Goal: Task Accomplishment & Management: Use online tool/utility

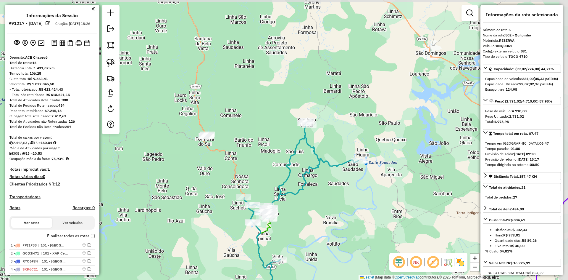
select select "**********"
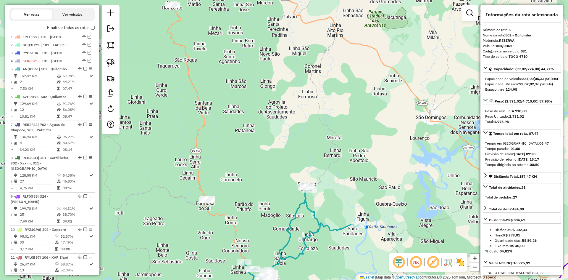
click at [333, 268] on div "Janela de atendimento Grade de atendimento Capacidade Transportadoras Veículos …" at bounding box center [284, 140] width 568 height 280
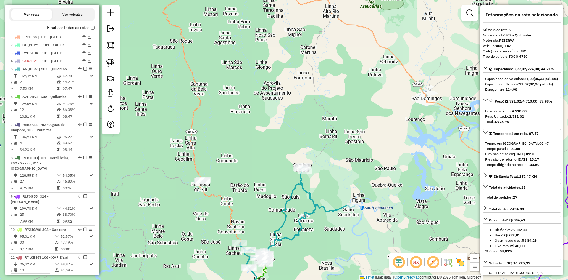
drag, startPoint x: 333, startPoint y: 262, endPoint x: 328, endPoint y: 239, distance: 24.1
click at [328, 239] on div "Janela de atendimento Grade de atendimento Capacidade Transportadoras Veículos …" at bounding box center [284, 140] width 568 height 280
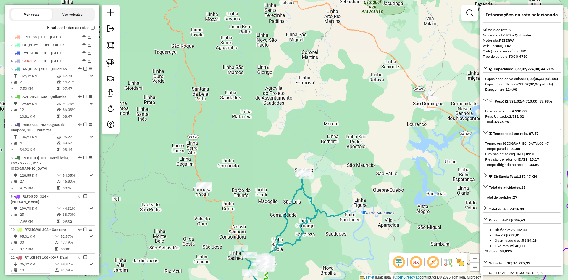
drag, startPoint x: 323, startPoint y: 235, endPoint x: 321, endPoint y: 241, distance: 7.0
click at [325, 241] on div "Janela de atendimento Grade de atendimento Capacidade Transportadoras Veículos …" at bounding box center [284, 140] width 568 height 280
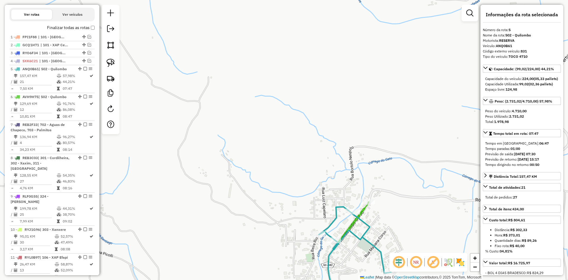
drag, startPoint x: 389, startPoint y: 182, endPoint x: 396, endPoint y: 222, distance: 40.6
click at [396, 222] on div "Janela de atendimento Grade de atendimento Capacidade Transportadoras Veículos …" at bounding box center [284, 140] width 568 height 280
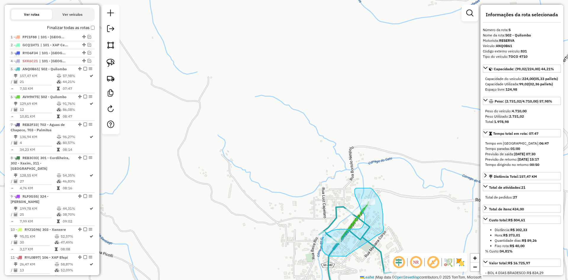
drag, startPoint x: 346, startPoint y: 255, endPoint x: 368, endPoint y: 241, distance: 26.3
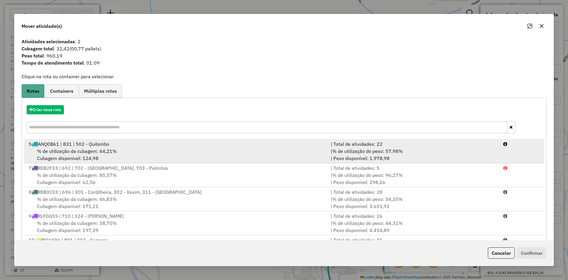
click at [113, 150] on span "% de utilização da cubagem: 44,21%" at bounding box center [77, 151] width 80 height 6
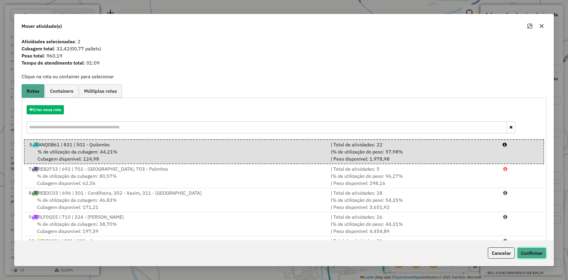
click at [536, 256] on button "Confirmar" at bounding box center [531, 252] width 29 height 11
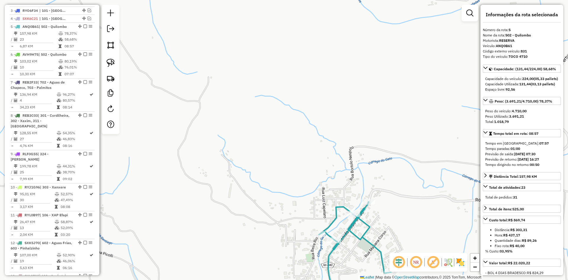
scroll to position [274, 0]
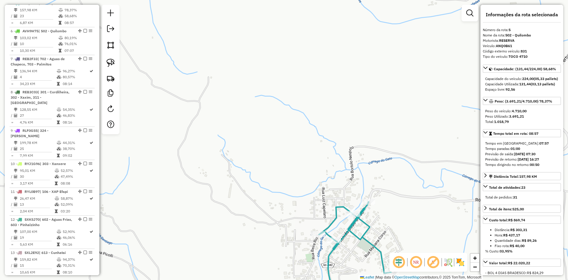
drag, startPoint x: 431, startPoint y: 159, endPoint x: 427, endPoint y: 103, distance: 56.0
click at [432, 119] on div "Janela de atendimento Grade de atendimento Capacidade Transportadoras Veículos …" at bounding box center [284, 140] width 568 height 280
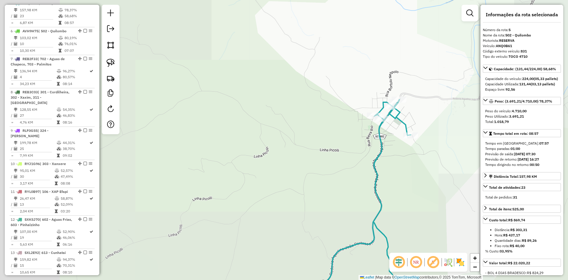
drag, startPoint x: 455, startPoint y: 167, endPoint x: 413, endPoint y: 129, distance: 56.2
click at [425, 135] on div "Janela de atendimento Grade de atendimento Capacidade Transportadoras Veículos …" at bounding box center [284, 140] width 568 height 280
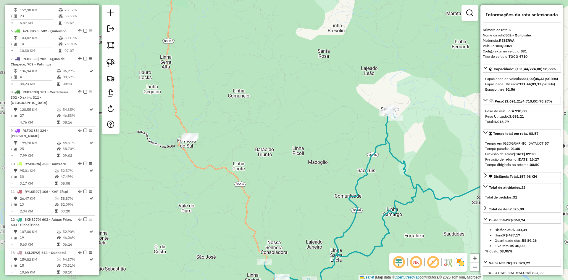
drag, startPoint x: 433, startPoint y: 165, endPoint x: 377, endPoint y: 71, distance: 109.3
click at [384, 81] on div "Janela de atendimento Grade de atendimento Capacidade Transportadoras Veículos …" at bounding box center [284, 140] width 568 height 280
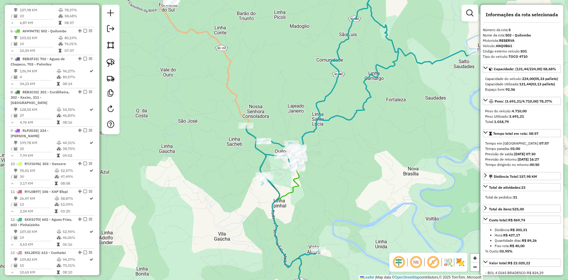
drag, startPoint x: 349, startPoint y: 140, endPoint x: 376, endPoint y: 112, distance: 39.1
click at [376, 112] on div "Janela de atendimento Grade de atendimento Capacidade Transportadoras Veículos …" at bounding box center [284, 140] width 568 height 280
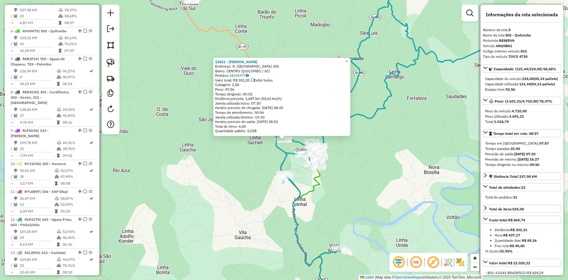
click at [371, 147] on div "12621 - [PERSON_NAME]: R. [GEOGRAPHIC_DATA] 200 Bairro: CENTRO ([GEOGRAPHIC_DAT…" at bounding box center [284, 140] width 568 height 280
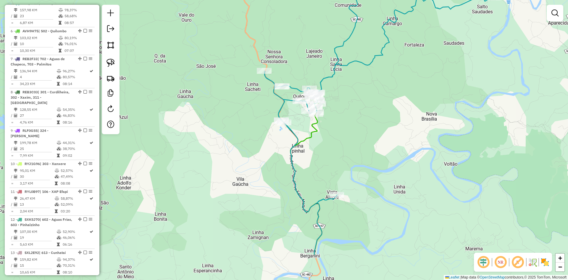
drag, startPoint x: 369, startPoint y: 149, endPoint x: 369, endPoint y: 86, distance: 63.0
click at [369, 87] on div "Janela de atendimento Grade de atendimento Capacidade Transportadoras Veículos …" at bounding box center [284, 140] width 568 height 280
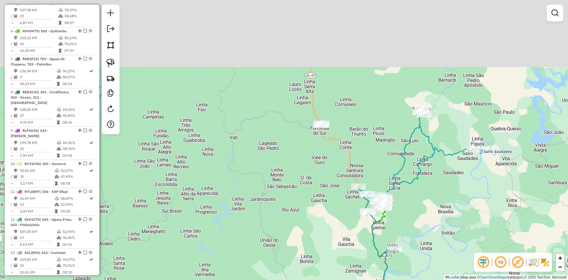
drag, startPoint x: 382, startPoint y: 83, endPoint x: 429, endPoint y: 203, distance: 129.3
click at [428, 203] on div "Janela de atendimento Grade de atendimento Capacidade Transportadoras Veículos …" at bounding box center [284, 140] width 568 height 280
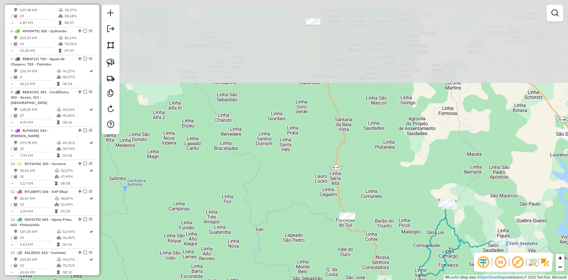
drag, startPoint x: 388, startPoint y: 171, endPoint x: 396, endPoint y: 197, distance: 27.8
click at [398, 235] on div "Janela de atendimento Grade de atendimento Capacidade Transportadoras Veículos …" at bounding box center [284, 140] width 568 height 280
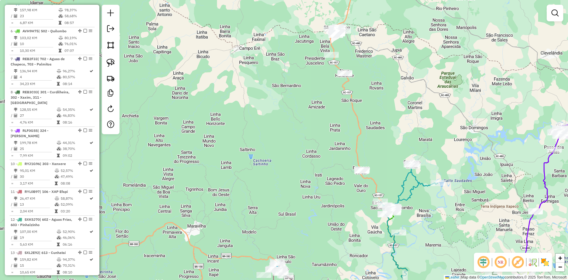
drag, startPoint x: 402, startPoint y: 146, endPoint x: 393, endPoint y: 125, distance: 22.5
click at [395, 123] on div "Janela de atendimento Grade de atendimento Capacidade Transportadoras Veículos …" at bounding box center [284, 140] width 568 height 280
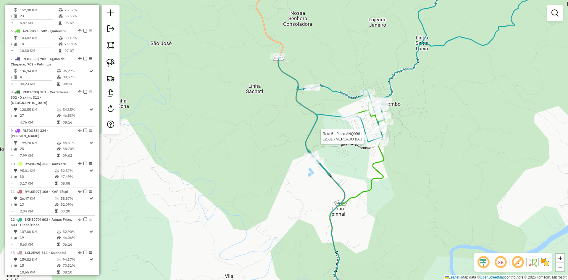
select select "**********"
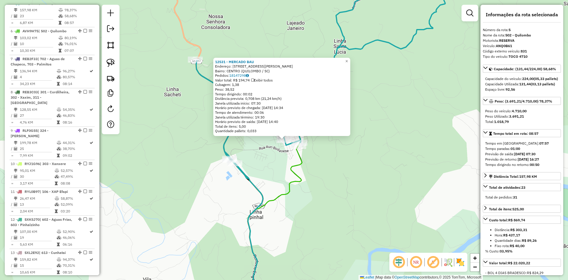
click at [390, 154] on div "12531 - MERCADO BAU Endereço: [STREET_ADDRESS][PERSON_NAME] Bairro: CENTRO ([GE…" at bounding box center [284, 140] width 568 height 280
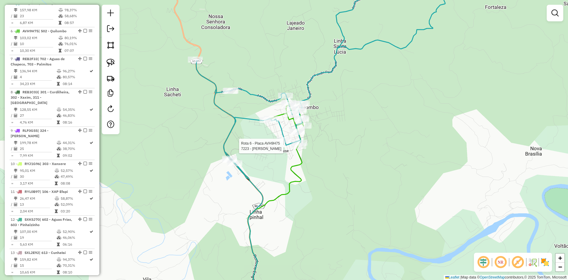
select select "**********"
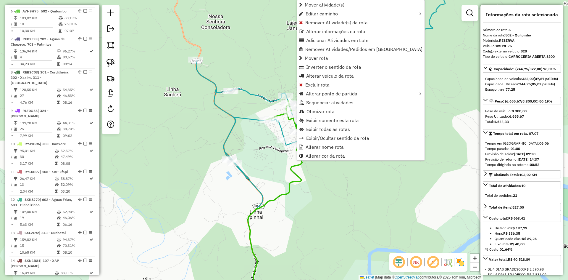
scroll to position [301, 0]
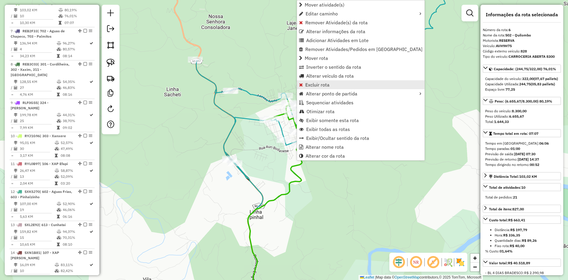
click at [317, 85] on span "Excluir rota" at bounding box center [317, 84] width 24 height 5
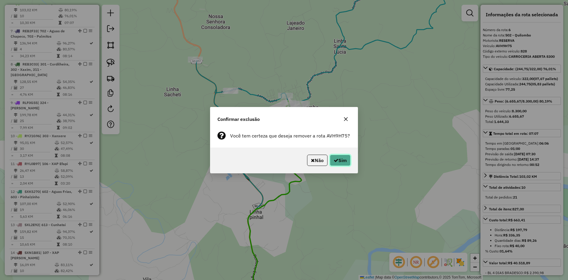
click at [345, 159] on button "Sim" at bounding box center [340, 159] width 21 height 11
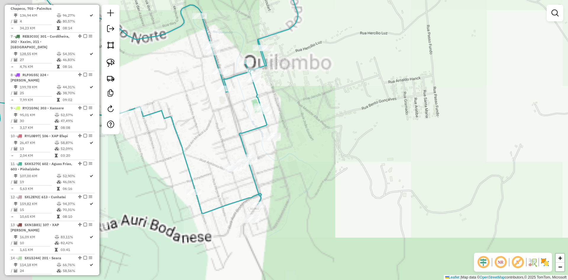
drag, startPoint x: 352, startPoint y: 199, endPoint x: 395, endPoint y: 104, distance: 103.7
click at [395, 104] on div "Janela de atendimento Grade de atendimento Capacidade Transportadoras Veículos …" at bounding box center [284, 140] width 568 height 280
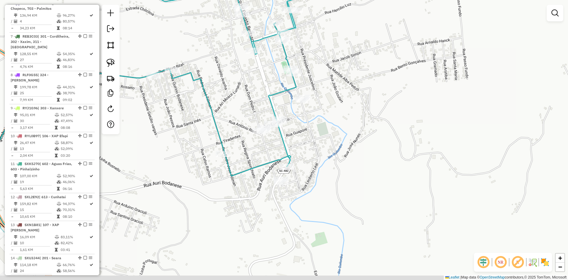
click at [346, 132] on div "Janela de atendimento Grade de atendimento Capacidade Transportadoras Veículos …" at bounding box center [284, 140] width 568 height 280
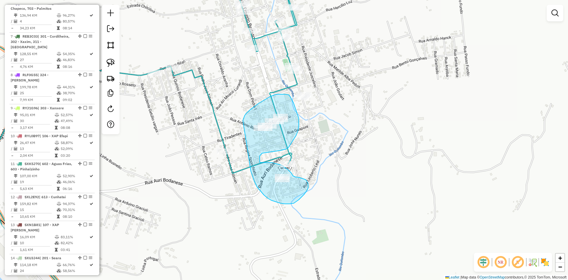
drag, startPoint x: 252, startPoint y: 176, endPoint x: 242, endPoint y: 127, distance: 49.6
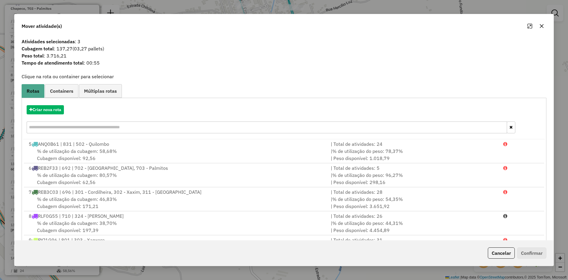
click at [545, 23] on button "button" at bounding box center [541, 25] width 9 height 9
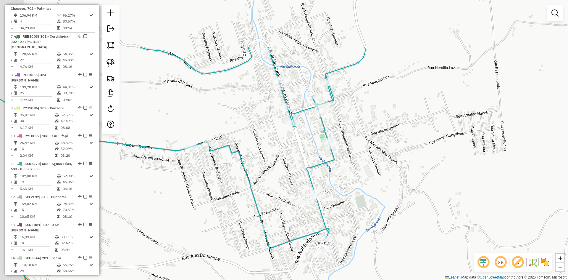
drag, startPoint x: 381, startPoint y: 96, endPoint x: 418, endPoint y: 172, distance: 84.0
click at [418, 172] on div "Janela de atendimento Grade de atendimento Capacidade Transportadoras Veículos …" at bounding box center [284, 140] width 568 height 280
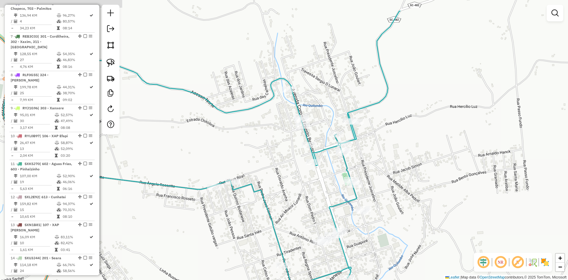
drag, startPoint x: 373, startPoint y: 97, endPoint x: 376, endPoint y: 130, distance: 33.9
click at [392, 130] on div "Janela de atendimento Grade de atendimento Capacidade Transportadoras Veículos …" at bounding box center [284, 140] width 568 height 280
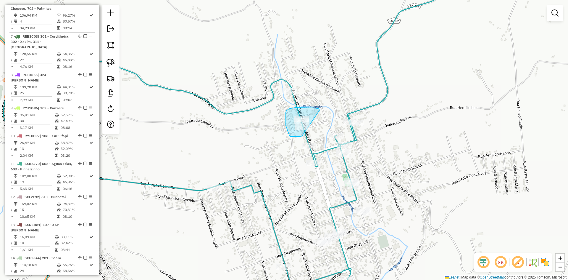
drag, startPoint x: 318, startPoint y: 108, endPoint x: 317, endPoint y: 127, distance: 18.7
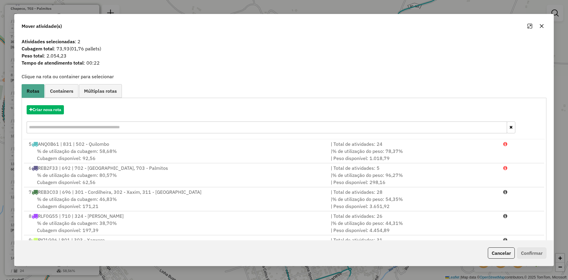
click at [544, 26] on icon "button" at bounding box center [541, 26] width 5 height 5
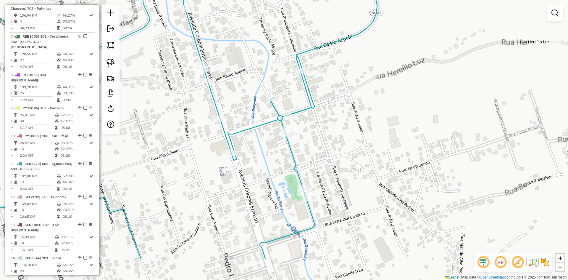
click at [348, 90] on div "Janela de atendimento Grade de atendimento Capacidade Transportadoras Veículos …" at bounding box center [284, 140] width 568 height 280
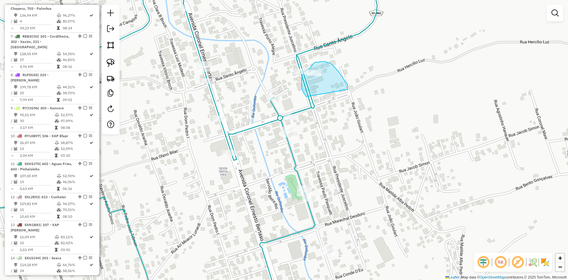
drag, startPoint x: 348, startPoint y: 87, endPoint x: 307, endPoint y: 97, distance: 42.0
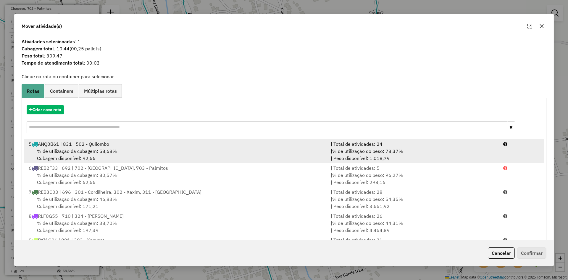
click at [191, 150] on div "% de utilização da cubagem: 58,68% Cubagem disponível: 92,56" at bounding box center [176, 154] width 302 height 14
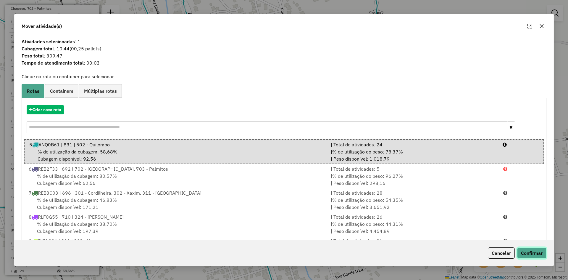
click at [533, 253] on button "Confirmar" at bounding box center [531, 252] width 29 height 11
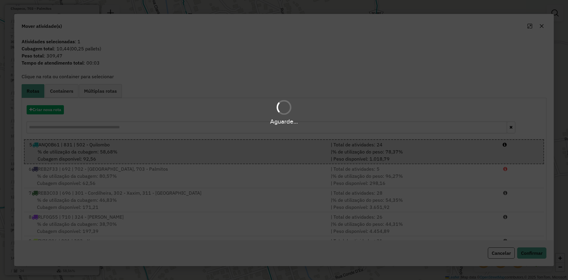
scroll to position [274, 0]
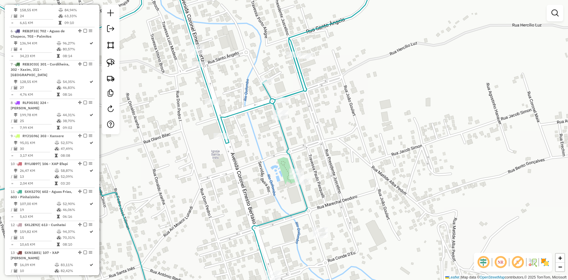
drag, startPoint x: 376, startPoint y: 176, endPoint x: 356, endPoint y: 151, distance: 31.3
click at [368, 159] on div "Janela de atendimento Grade de atendimento Capacidade Transportadoras Veículos …" at bounding box center [284, 140] width 568 height 280
drag, startPoint x: 305, startPoint y: 128, endPoint x: 264, endPoint y: 125, distance: 40.9
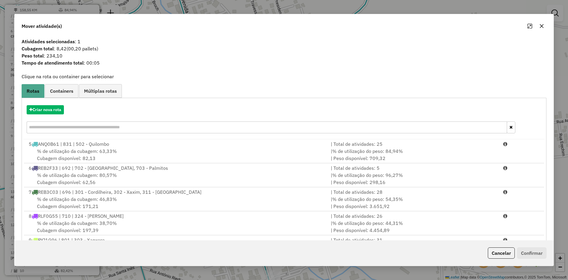
click at [225, 148] on div "% de utilização da cubagem: 63,33% Cubagem disponível: 82,13" at bounding box center [176, 154] width 302 height 14
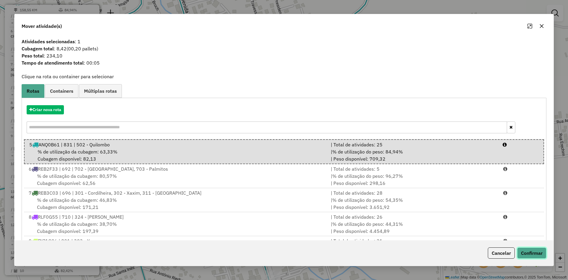
click at [535, 250] on button "Confirmar" at bounding box center [531, 252] width 29 height 11
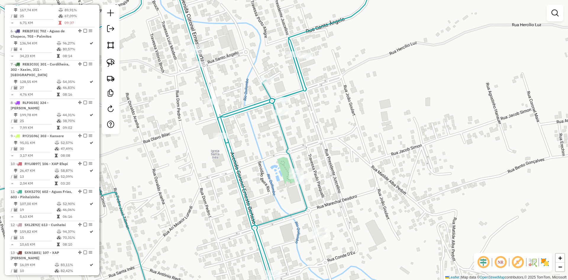
click at [388, 119] on div "Janela de atendimento Grade de atendimento Capacidade Transportadoras Veículos …" at bounding box center [284, 140] width 568 height 280
select select "**********"
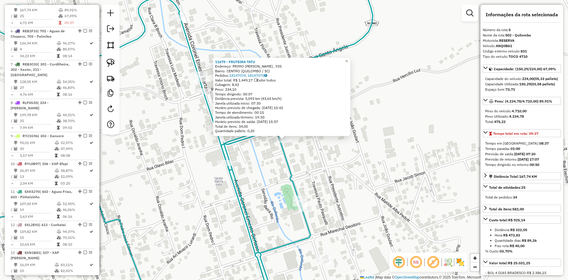
click at [343, 172] on div "11679 - FRUTEIRA [PERSON_NAME]: PRIMO [PERSON_NAME].. 935 Bairro: CENTRO (QUILO…" at bounding box center [284, 140] width 568 height 280
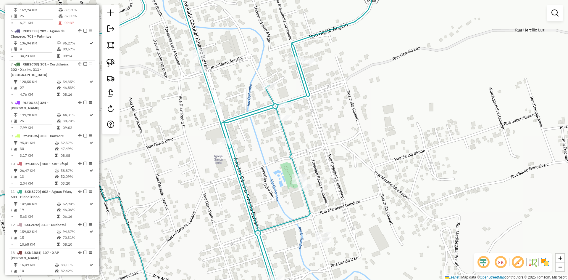
drag, startPoint x: 330, startPoint y: 153, endPoint x: 332, endPoint y: 122, distance: 30.9
click at [332, 122] on div "Janela de atendimento Grade de atendimento Capacidade Transportadoras Veículos …" at bounding box center [284, 140] width 568 height 280
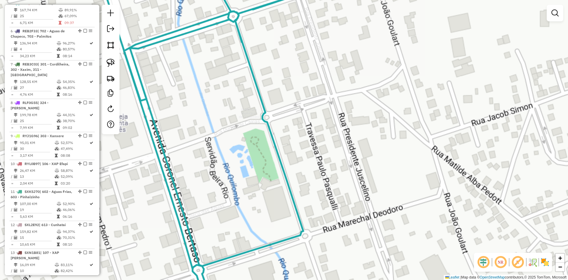
drag, startPoint x: 322, startPoint y: 128, endPoint x: 320, endPoint y: 109, distance: 19.7
click at [320, 110] on div "Janela de atendimento Grade de atendimento Capacidade Transportadoras Veículos …" at bounding box center [284, 140] width 568 height 280
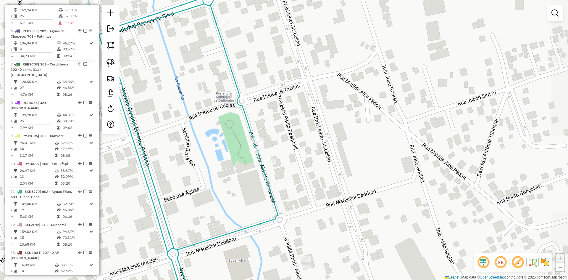
drag, startPoint x: 312, startPoint y: 111, endPoint x: 269, endPoint y: 126, distance: 45.5
click at [247, 142] on div "Janela de atendimento Grade de atendimento Capacidade Transportadoras Veículos …" at bounding box center [284, 140] width 568 height 280
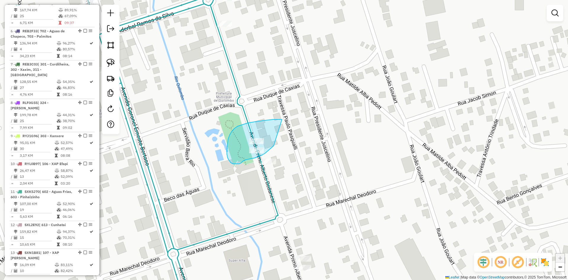
drag, startPoint x: 276, startPoint y: 119, endPoint x: 278, endPoint y: 142, distance: 23.1
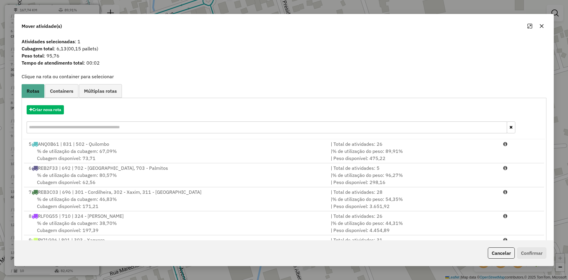
click at [133, 148] on div "% de utilização da cubagem: 67,09% Cubagem disponível: 73,71" at bounding box center [176, 154] width 302 height 14
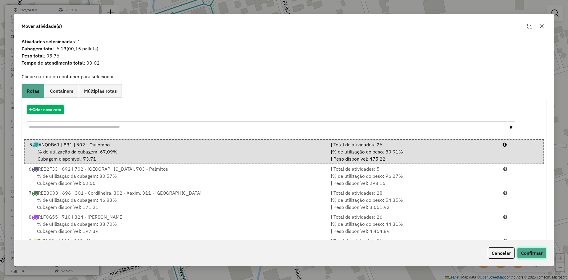
click at [528, 250] on button "Confirmar" at bounding box center [531, 252] width 29 height 11
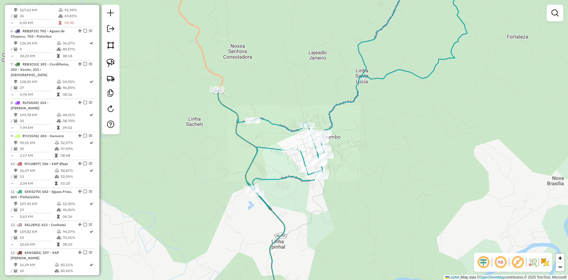
drag, startPoint x: 351, startPoint y: 127, endPoint x: 395, endPoint y: 201, distance: 86.2
click at [395, 201] on div "Janela de atendimento Grade de atendimento Capacidade Transportadoras Veículos …" at bounding box center [284, 140] width 568 height 280
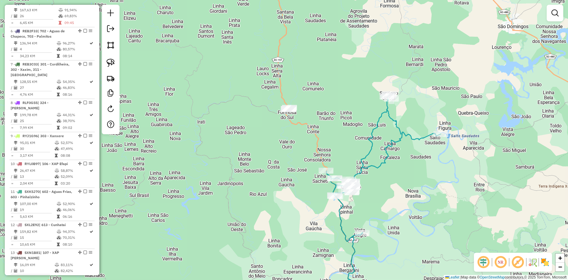
drag, startPoint x: 350, startPoint y: 118, endPoint x: 348, endPoint y: 155, distance: 37.3
click at [348, 155] on div "Janela de atendimento Grade de atendimento Capacidade Transportadoras Veículos …" at bounding box center [284, 140] width 568 height 280
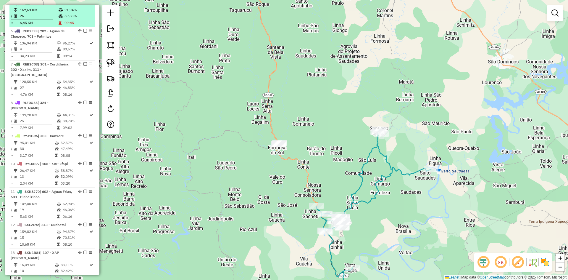
click at [81, 5] on div at bounding box center [84, 3] width 18 height 4
select select "**********"
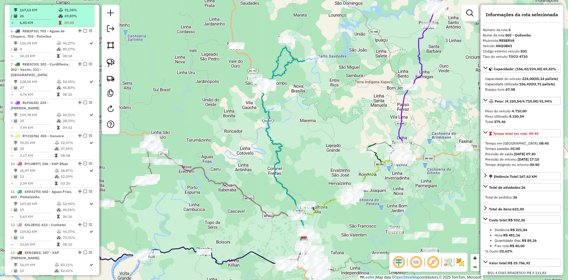
click at [83, 5] on em at bounding box center [85, 3] width 4 height 4
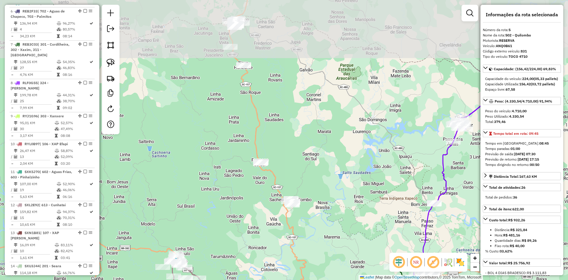
drag, startPoint x: 196, startPoint y: 64, endPoint x: 224, endPoint y: 186, distance: 124.5
click at [224, 186] on div "Janela de atendimento Grade de atendimento Capacidade Transportadoras Veículos …" at bounding box center [284, 140] width 568 height 280
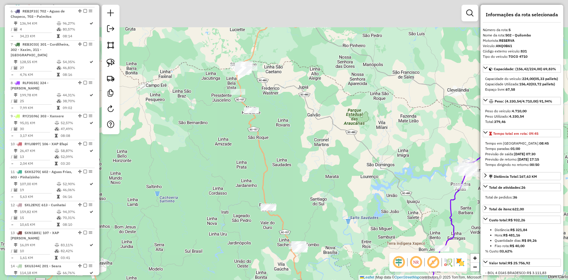
drag, startPoint x: 269, startPoint y: 86, endPoint x: 273, endPoint y: 126, distance: 40.7
click at [273, 126] on div "Janela de atendimento Grade de atendimento Capacidade Transportadoras Veículos …" at bounding box center [284, 140] width 568 height 280
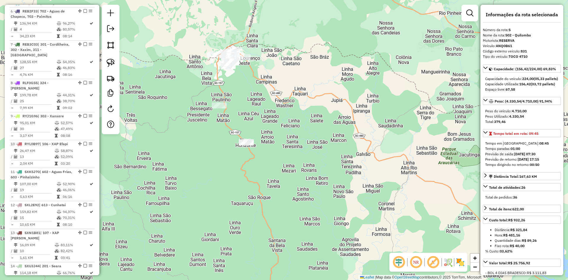
drag, startPoint x: 249, startPoint y: 83, endPoint x: 262, endPoint y: 101, distance: 22.4
click at [262, 101] on div "Janela de atendimento Grade de atendimento Capacidade Transportadoras Veículos …" at bounding box center [284, 140] width 568 height 280
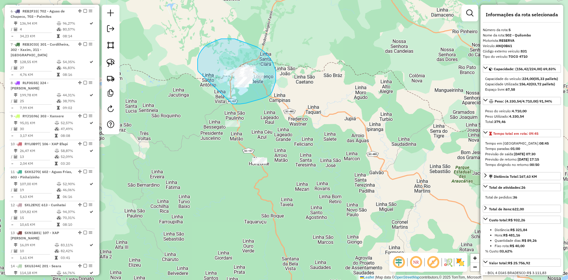
drag, startPoint x: 233, startPoint y: 104, endPoint x: 200, endPoint y: 74, distance: 44.4
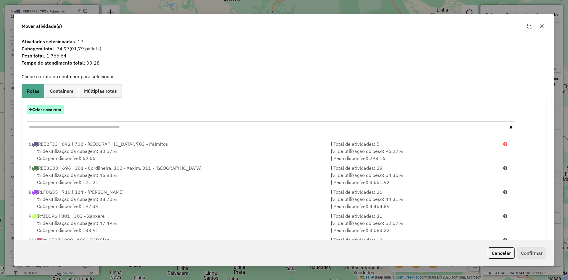
click at [44, 107] on button "Criar nova rota" at bounding box center [45, 109] width 37 height 9
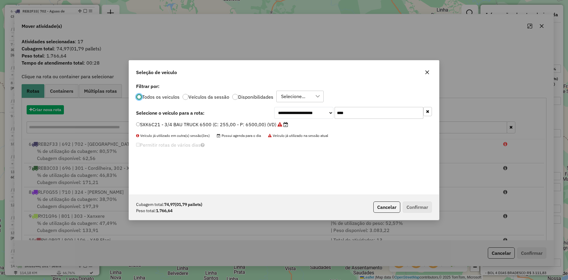
scroll to position [3, 2]
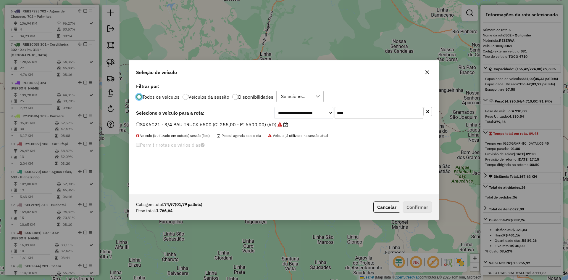
click at [354, 112] on input "****" at bounding box center [379, 113] width 89 height 12
type input "***"
click at [169, 120] on div "**********" at bounding box center [284, 138] width 310 height 112
drag, startPoint x: 176, startPoint y: 126, endPoint x: 187, endPoint y: 126, distance: 11.2
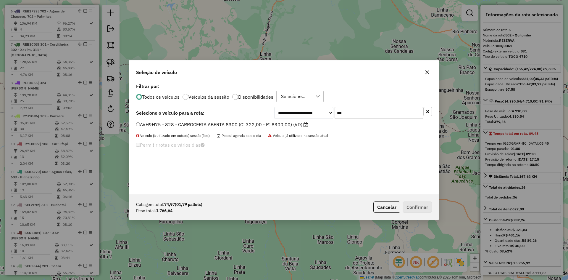
click at [176, 126] on label "AVH9H75 - 828 - CARROCERIA ABERTA 8300 (C: 322,00 - P: 8300,00) (VD)" at bounding box center [222, 124] width 172 height 7
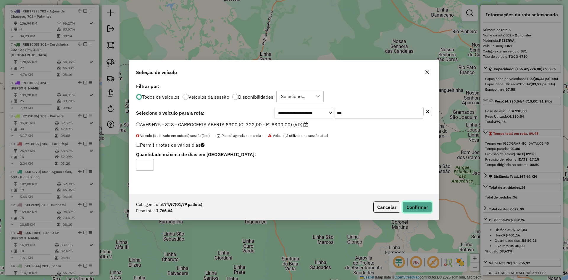
click at [418, 206] on button "Confirmar" at bounding box center [417, 206] width 29 height 11
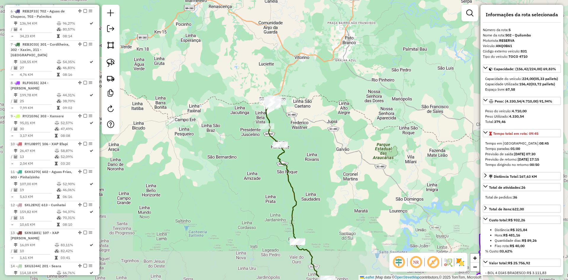
drag, startPoint x: 324, startPoint y: 184, endPoint x: 307, endPoint y: 129, distance: 58.4
click at [308, 132] on div "Janela de atendimento Grade de atendimento Capacidade Transportadoras Veículos …" at bounding box center [284, 140] width 568 height 280
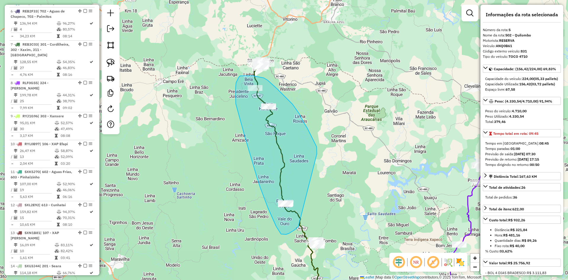
drag, startPoint x: 317, startPoint y: 154, endPoint x: 302, endPoint y: 220, distance: 67.6
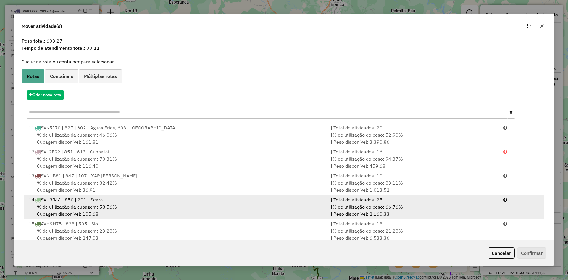
scroll to position [28, 0]
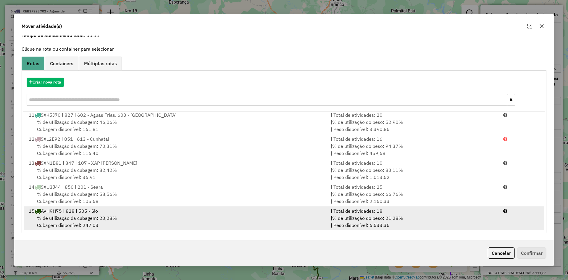
click at [195, 220] on div "% de utilização da cubagem: 23,28% Cubagem disponível: 247,03" at bounding box center [176, 221] width 302 height 14
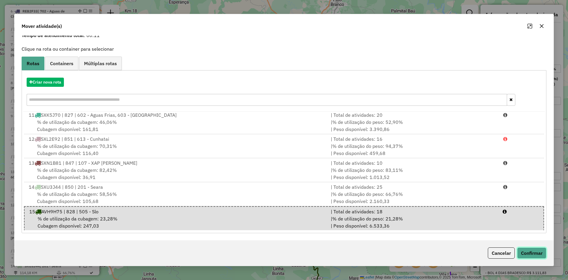
click at [531, 249] on button "Confirmar" at bounding box center [531, 252] width 29 height 11
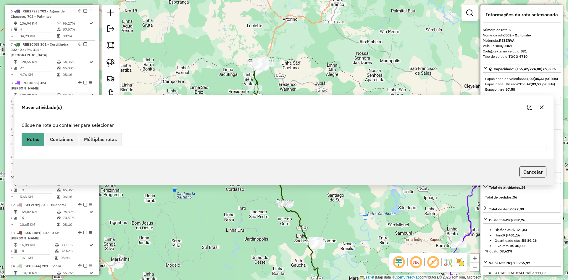
scroll to position [0, 0]
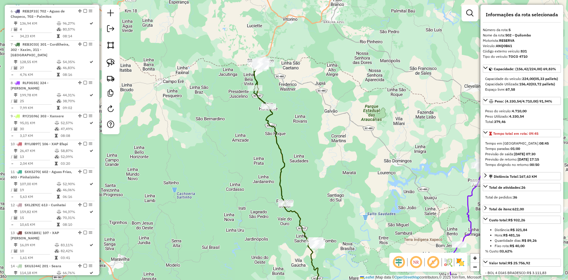
drag, startPoint x: 346, startPoint y: 147, endPoint x: 346, endPoint y: 142, distance: 4.4
click at [346, 144] on div "Janela de atendimento Grade de atendimento Capacidade Transportadoras Veículos …" at bounding box center [284, 140] width 568 height 280
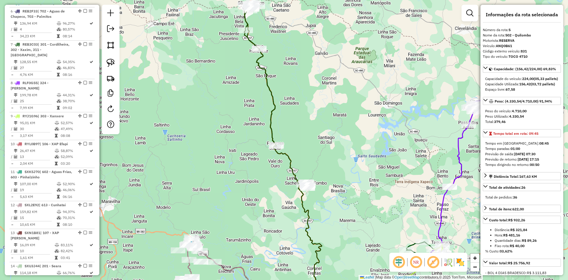
click at [266, 148] on div "Janela de atendimento Grade de atendimento Capacidade Transportadoras Veículos …" at bounding box center [284, 140] width 568 height 280
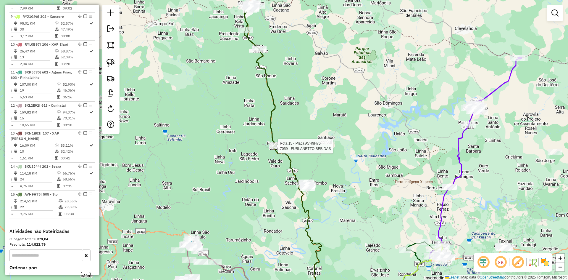
select select "**********"
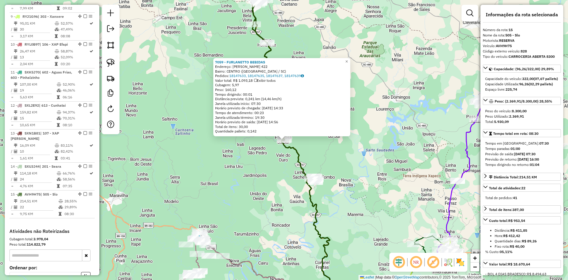
scroll to position [433, 0]
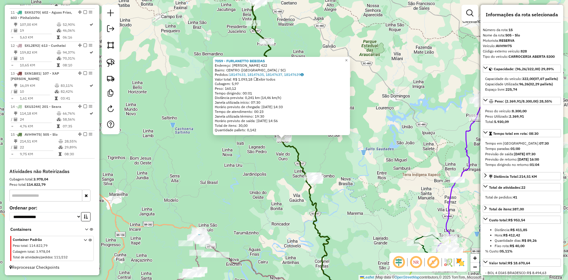
drag, startPoint x: 392, startPoint y: 228, endPoint x: 370, endPoint y: 160, distance: 70.8
click at [370, 161] on div "7059 - FURLANETTO BEBIDAS Endereço: [PERSON_NAME] 422 Bairro: CENTRO ([GEOGRAPH…" at bounding box center [284, 140] width 568 height 280
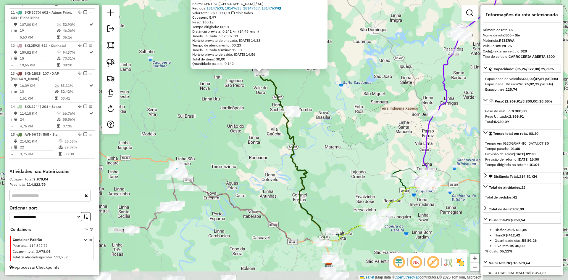
click at [362, 161] on div "7059 - FURLANETTO BEBIDAS Endereço: [PERSON_NAME] 422 Bairro: CENTRO ([GEOGRAPH…" at bounding box center [284, 140] width 568 height 280
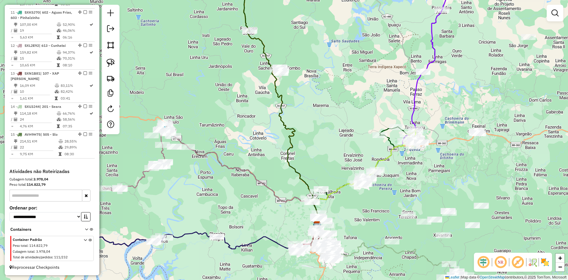
drag, startPoint x: 344, startPoint y: 169, endPoint x: 332, endPoint y: 128, distance: 43.1
click at [332, 128] on div "Janela de atendimento Grade de atendimento Capacidade Transportadoras Veículos …" at bounding box center [284, 140] width 568 height 280
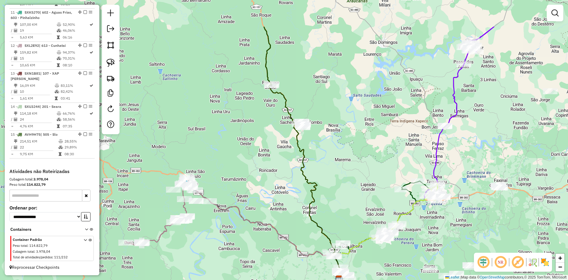
drag, startPoint x: 320, startPoint y: 114, endPoint x: 355, endPoint y: 191, distance: 84.5
click at [355, 191] on div "Janela de atendimento Grade de atendimento Capacidade Transportadoras Veículos …" at bounding box center [284, 140] width 568 height 280
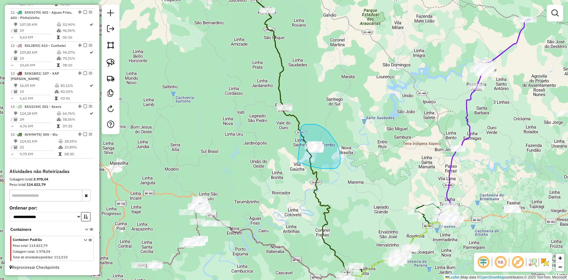
drag, startPoint x: 310, startPoint y: 166, endPoint x: 301, endPoint y: 133, distance: 34.1
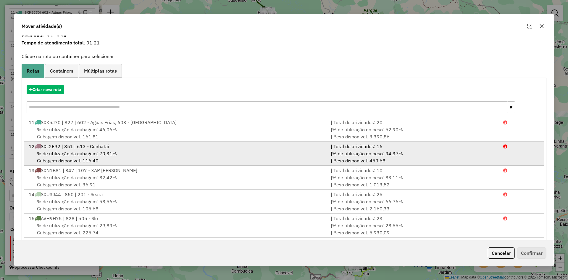
scroll to position [28, 0]
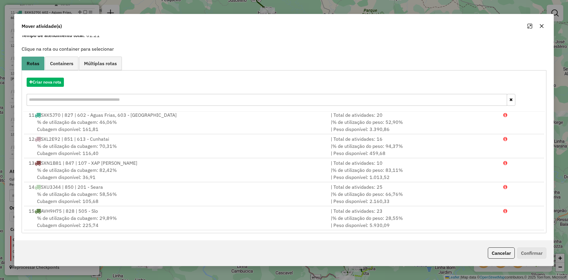
click at [543, 28] on icon "button" at bounding box center [541, 26] width 5 height 5
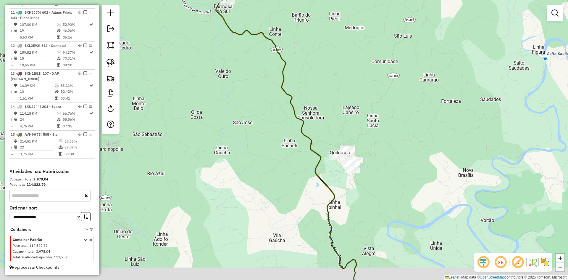
drag, startPoint x: 338, startPoint y: 150, endPoint x: 328, endPoint y: 130, distance: 22.1
click at [329, 131] on div "Janela de atendimento Grade de atendimento Capacidade Transportadoras Veículos …" at bounding box center [284, 140] width 568 height 280
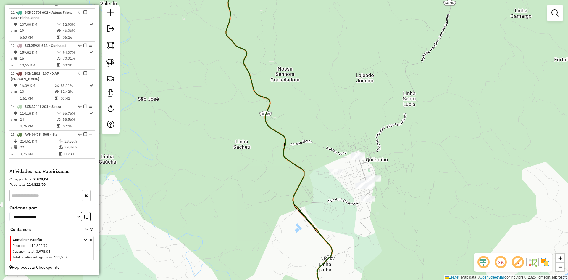
drag, startPoint x: 334, startPoint y: 134, endPoint x: 322, endPoint y: 119, distance: 19.1
click at [322, 120] on div "Janela de atendimento Grade de atendimento Capacidade Transportadoras Veículos …" at bounding box center [284, 140] width 568 height 280
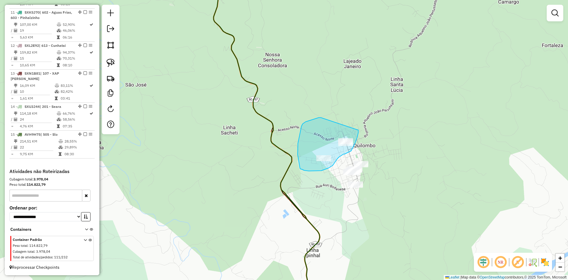
drag, startPoint x: 321, startPoint y: 117, endPoint x: 348, endPoint y: 120, distance: 27.4
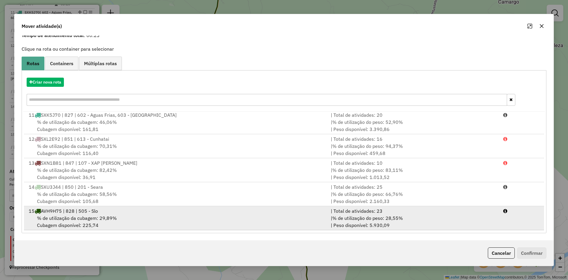
click at [228, 217] on div "% de utilização da cubagem: 29,89% Cubagem disponível: 225,74" at bounding box center [176, 221] width 302 height 14
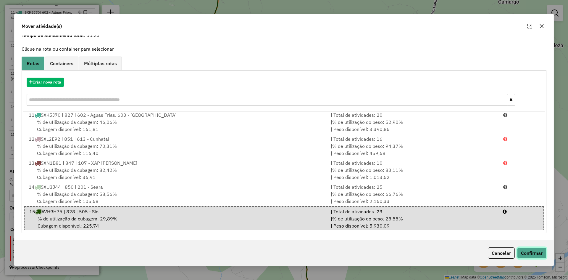
click at [529, 250] on button "Confirmar" at bounding box center [531, 252] width 29 height 11
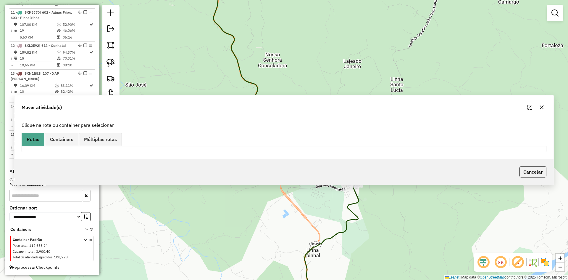
scroll to position [0, 0]
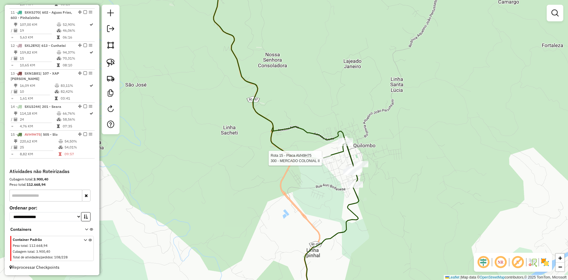
select select "**********"
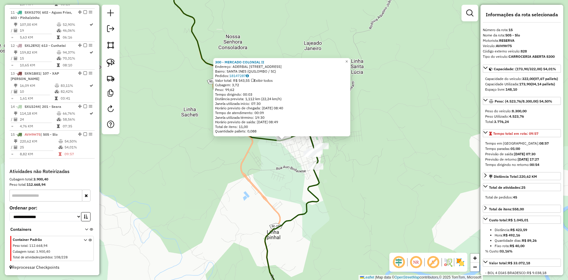
click at [362, 174] on div "300 - MERCADO COLONIAL II Endereço: [PERSON_NAME] 140 Bairro: SANTA INES (QUILO…" at bounding box center [284, 140] width 568 height 280
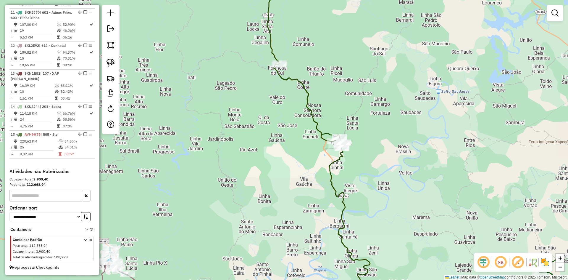
drag, startPoint x: 350, startPoint y: 81, endPoint x: 367, endPoint y: 168, distance: 88.1
click at [367, 167] on div "Janela de atendimento Grade de atendimento Capacidade Transportadoras Veículos …" at bounding box center [284, 140] width 568 height 280
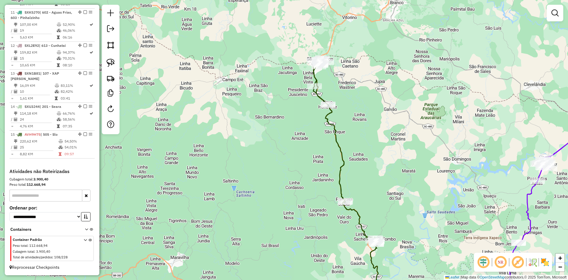
drag, startPoint x: 362, startPoint y: 100, endPoint x: 377, endPoint y: 129, distance: 33.0
click at [378, 135] on div "Janela de atendimento Grade de atendimento Capacidade Transportadoras Veículos …" at bounding box center [284, 140] width 568 height 280
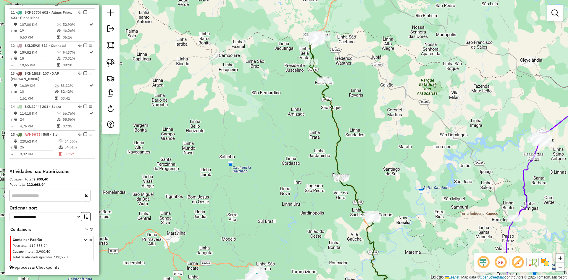
drag, startPoint x: 387, startPoint y: 170, endPoint x: 383, endPoint y: 128, distance: 42.2
click at [383, 129] on div "Janela de atendimento Grade de atendimento Capacidade Transportadoras Veículos …" at bounding box center [284, 140] width 568 height 280
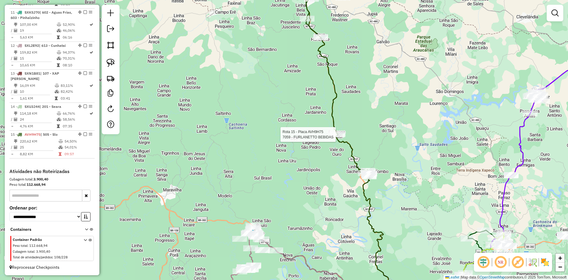
select select "**********"
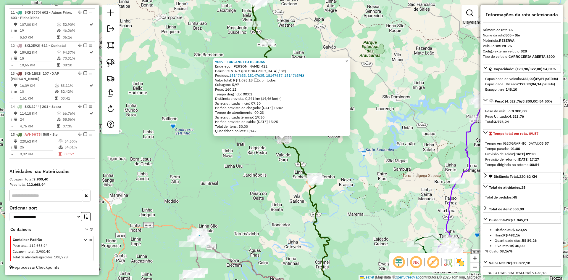
click at [275, 174] on div "7059 - FURLANETTO BEBIDAS Endereço: [PERSON_NAME] 422 Bairro: CENTRO ([GEOGRAPH…" at bounding box center [284, 140] width 568 height 280
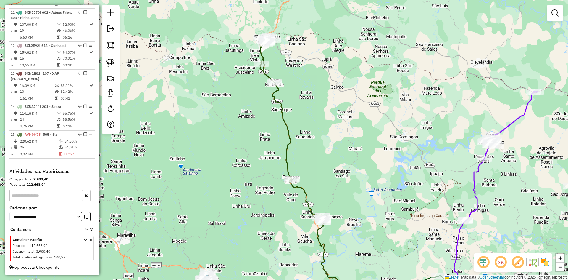
drag, startPoint x: 276, startPoint y: 185, endPoint x: 281, endPoint y: 223, distance: 38.8
click at [281, 223] on div "Janela de atendimento Grade de atendimento Capacidade Transportadoras Veículos …" at bounding box center [284, 140] width 568 height 280
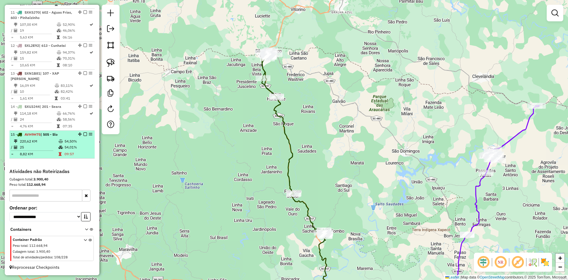
click at [83, 134] on em at bounding box center [85, 134] width 4 height 4
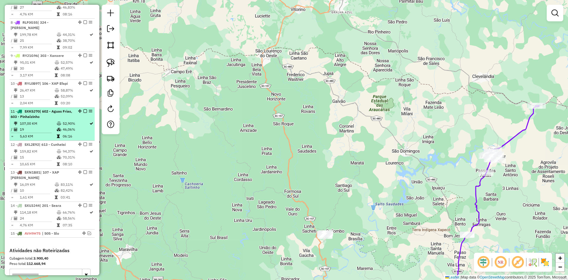
scroll to position [324, 0]
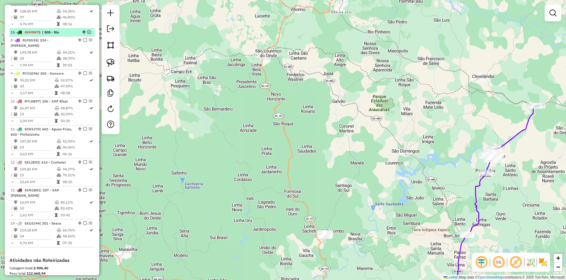
drag, startPoint x: 83, startPoint y: 243, endPoint x: 80, endPoint y: 33, distance: 209.8
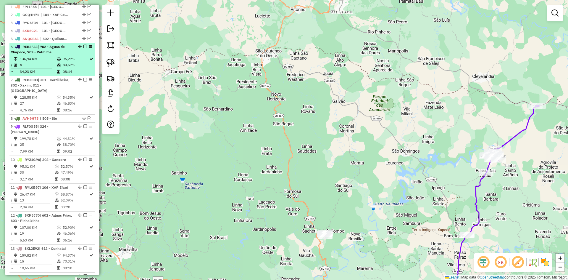
scroll to position [236, 0]
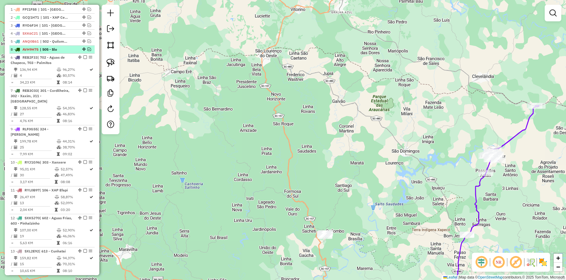
drag, startPoint x: 83, startPoint y: 122, endPoint x: 76, endPoint y: 57, distance: 64.9
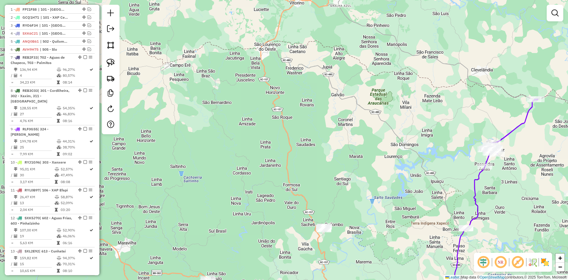
drag, startPoint x: 266, startPoint y: 150, endPoint x: 204, endPoint y: 41, distance: 125.2
click at [205, 41] on div "Janela de atendimento Grade de atendimento Capacidade Transportadoras Veículos …" at bounding box center [284, 140] width 568 height 280
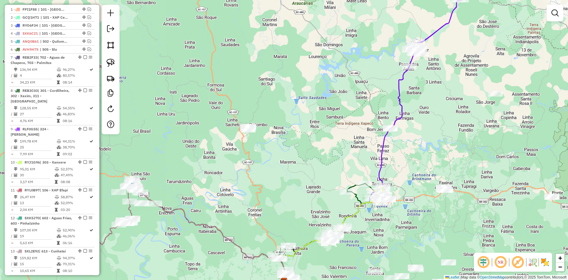
drag, startPoint x: 316, startPoint y: 110, endPoint x: 237, endPoint y: 162, distance: 94.3
click at [240, 162] on div "Janela de atendimento Grade de atendimento Capacidade Transportadoras Veículos …" at bounding box center [284, 140] width 568 height 280
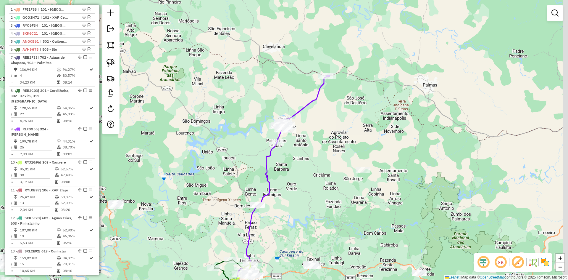
drag, startPoint x: 264, startPoint y: 121, endPoint x: 201, endPoint y: 150, distance: 69.8
click at [201, 150] on div "Janela de atendimento Grade de atendimento Capacidade Transportadoras Veículos …" at bounding box center [284, 140] width 568 height 280
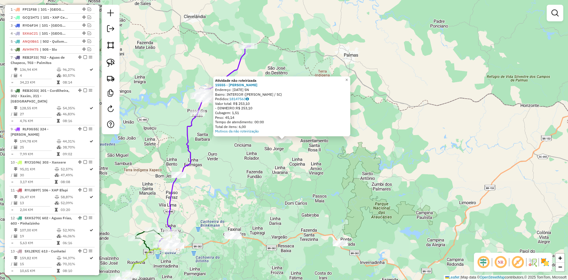
click at [334, 185] on div "Atividade não roteirizada 15555 - VITOR DA [PERSON_NAME]: [DATE] SN Bairro: INT…" at bounding box center [284, 140] width 568 height 280
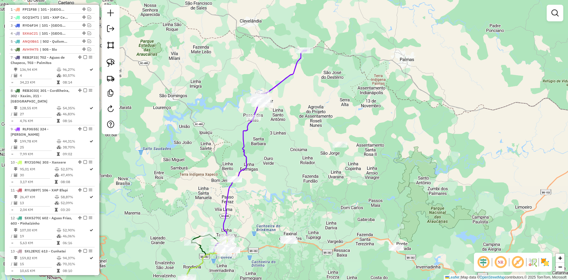
drag, startPoint x: 283, startPoint y: 167, endPoint x: 342, endPoint y: 172, distance: 58.7
click at [342, 172] on div "Janela de atendimento Grade de atendimento Capacidade Transportadoras Veículos …" at bounding box center [284, 140] width 568 height 280
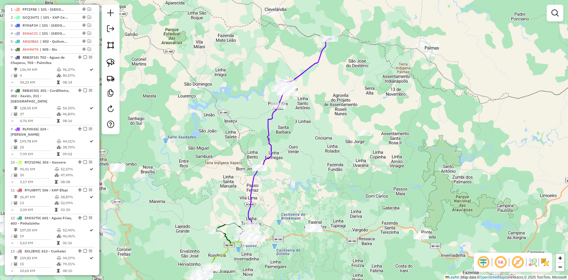
drag, startPoint x: 309, startPoint y: 150, endPoint x: 325, endPoint y: 141, distance: 17.9
click at [325, 141] on div "Janela de atendimento Grade de atendimento Capacidade Transportadoras Veículos …" at bounding box center [284, 140] width 568 height 280
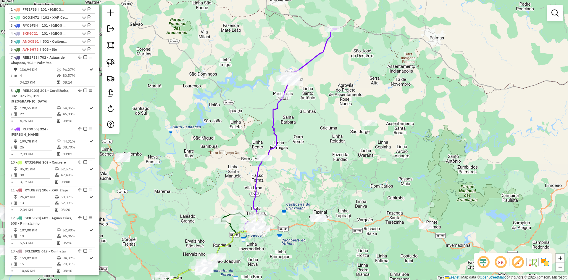
drag, startPoint x: 293, startPoint y: 148, endPoint x: 297, endPoint y: 138, distance: 10.6
click at [297, 139] on div "Janela de atendimento Grade de atendimento Capacidade Transportadoras Veículos …" at bounding box center [284, 140] width 568 height 280
select select "**********"
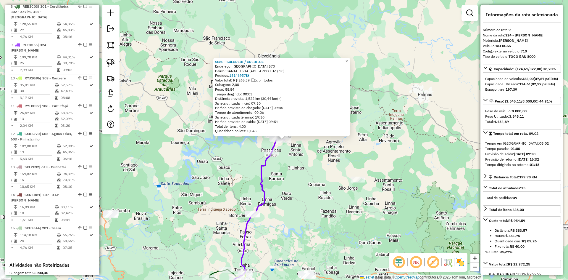
scroll to position [356, 0]
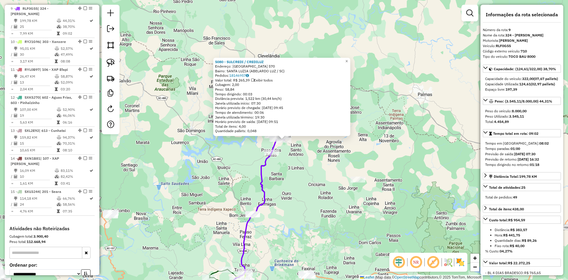
drag, startPoint x: 308, startPoint y: 155, endPoint x: 325, endPoint y: 127, distance: 32.1
click at [325, 127] on div "5080 - SULCREDI / CREDILUZ Endereço: [GEOGRAPHIC_DATA] 570 Bairro: [GEOGRAPHIC_…" at bounding box center [284, 140] width 568 height 280
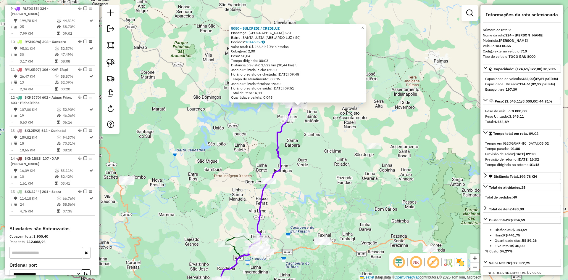
drag, startPoint x: 325, startPoint y: 158, endPoint x: 325, endPoint y: 147, distance: 10.7
click at [325, 147] on div "5080 - SULCREDI / CREDILUZ Endereço: [GEOGRAPHIC_DATA] 570 Bairro: [GEOGRAPHIC_…" at bounding box center [284, 140] width 568 height 280
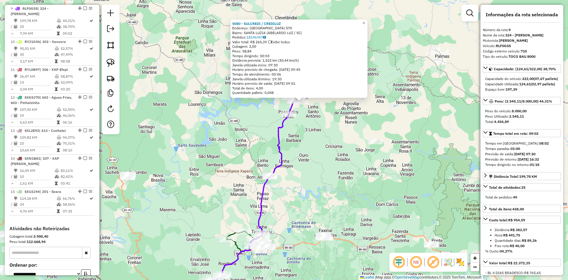
click at [325, 148] on div "5080 - SULCREDI / CREDILUZ Endereço: [GEOGRAPHIC_DATA] 570 Bairro: [GEOGRAPHIC_…" at bounding box center [284, 140] width 568 height 280
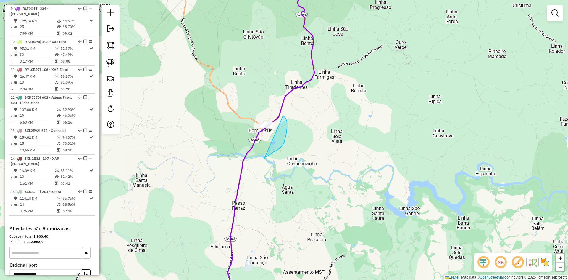
drag, startPoint x: 264, startPoint y: 158, endPoint x: 239, endPoint y: 120, distance: 45.9
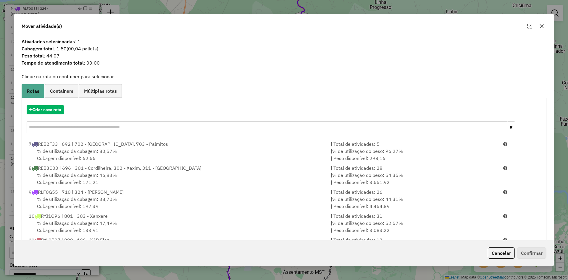
click at [541, 27] on icon "button" at bounding box center [541, 26] width 5 height 5
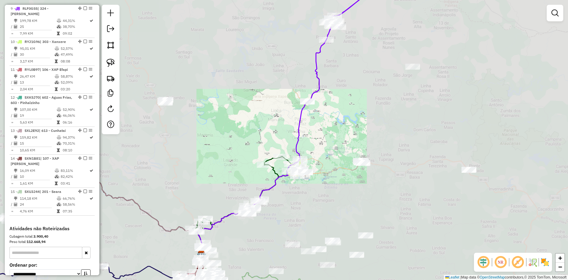
drag, startPoint x: 346, startPoint y: 79, endPoint x: 329, endPoint y: 140, distance: 63.4
click at [329, 141] on div "Janela de atendimento Grade de atendimento Capacidade Transportadoras Veículos …" at bounding box center [284, 140] width 568 height 280
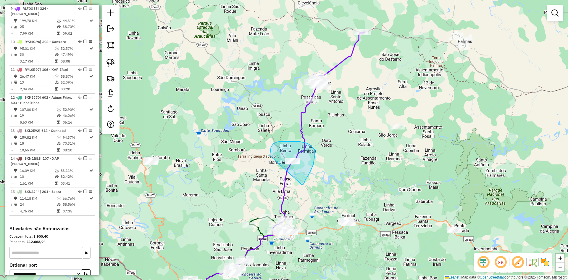
drag, startPoint x: 302, startPoint y: 184, endPoint x: 270, endPoint y: 156, distance: 42.9
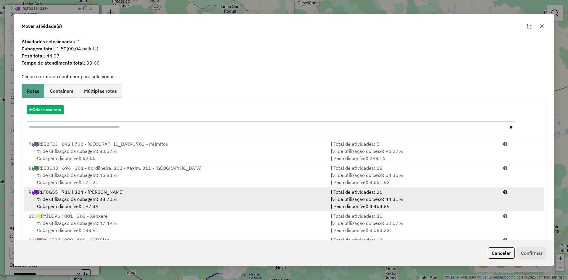
click at [114, 199] on span "% de utilização da cubagem: 38,70%" at bounding box center [77, 199] width 80 height 6
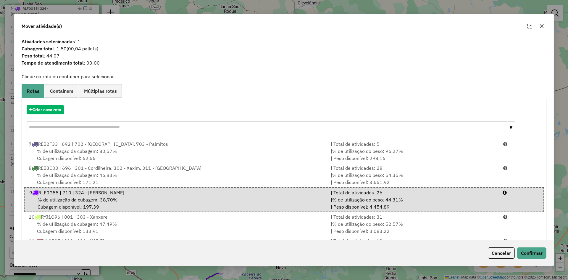
click at [541, 259] on div "Cancelar Confirmar" at bounding box center [283, 252] width 539 height 25
click at [539, 256] on button "Confirmar" at bounding box center [531, 252] width 29 height 11
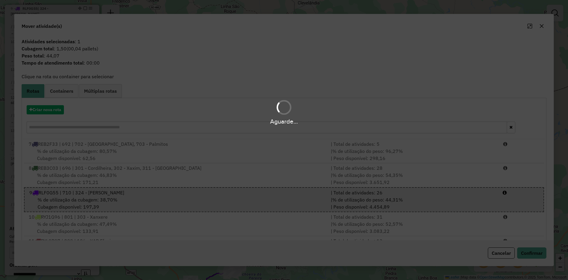
scroll to position [31, 0]
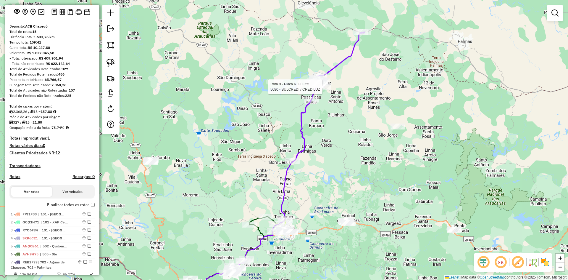
select select "**********"
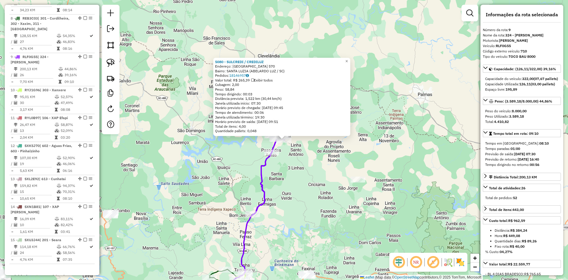
scroll to position [356, 0]
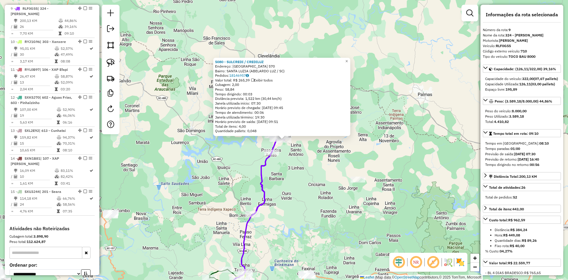
click at [330, 177] on div "5080 - SULCREDI / CREDILUZ Endereço: [GEOGRAPHIC_DATA] 570 Bairro: [GEOGRAPHIC_…" at bounding box center [284, 140] width 568 height 280
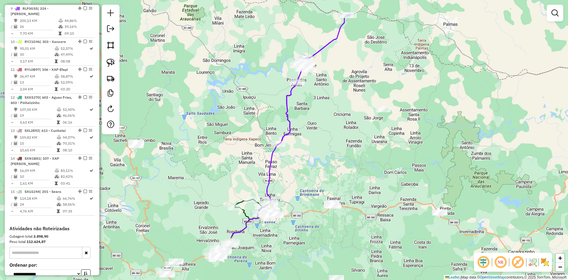
drag, startPoint x: 307, startPoint y: 166, endPoint x: 321, endPoint y: 124, distance: 44.2
click at [321, 124] on div "Janela de atendimento Grade de atendimento Capacidade Transportadoras Veículos …" at bounding box center [284, 140] width 568 height 280
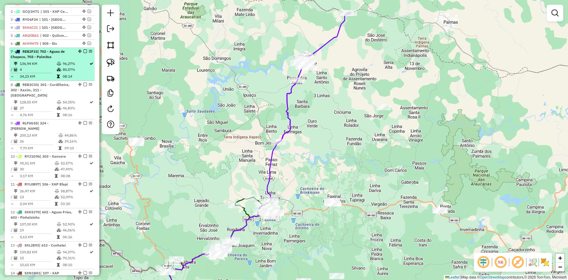
scroll to position [238, 0]
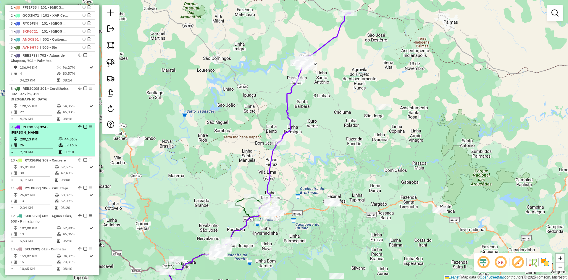
click at [84, 128] on em at bounding box center [85, 127] width 4 height 4
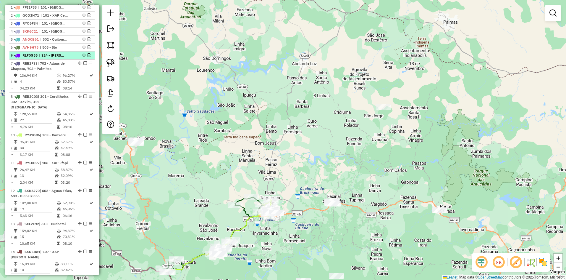
drag, startPoint x: 82, startPoint y: 125, endPoint x: 73, endPoint y: 62, distance: 63.9
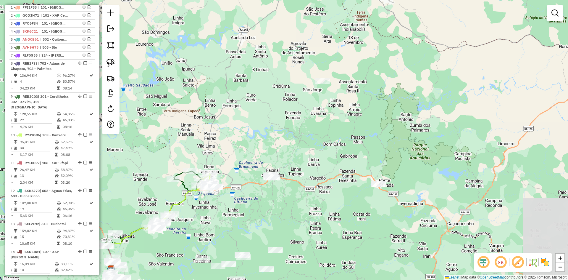
drag, startPoint x: 331, startPoint y: 164, endPoint x: 248, endPoint y: 132, distance: 89.4
click at [249, 132] on div "Janela de atendimento Grade de atendimento Capacidade Transportadoras Veículos …" at bounding box center [284, 140] width 568 height 280
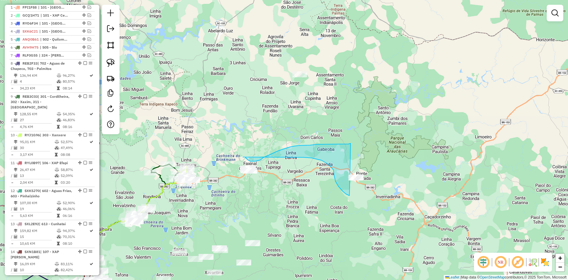
drag, startPoint x: 351, startPoint y: 143, endPoint x: 386, endPoint y: 156, distance: 37.2
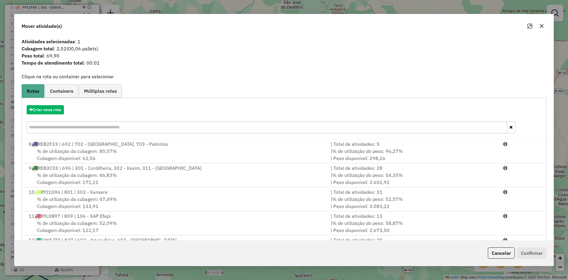
click at [541, 24] on icon "button" at bounding box center [541, 26] width 5 height 5
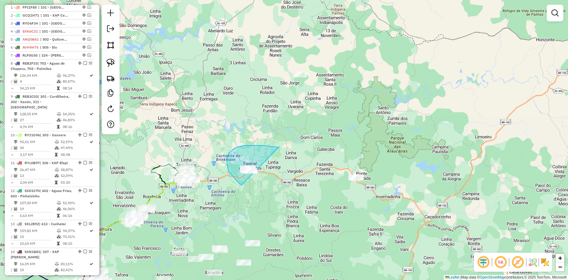
drag, startPoint x: 279, startPoint y: 147, endPoint x: 277, endPoint y: 182, distance: 34.7
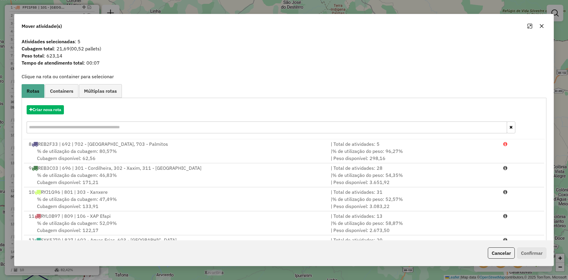
click at [74, 127] on input "text" at bounding box center [267, 127] width 480 height 12
click at [46, 109] on button "Criar nova rota" at bounding box center [45, 109] width 37 height 9
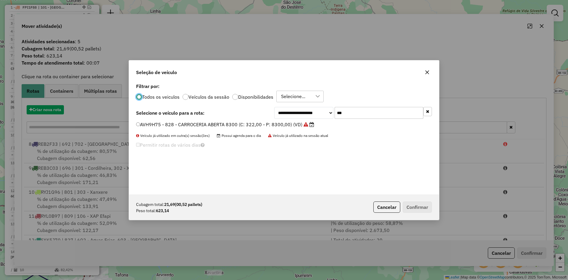
scroll to position [3, 2]
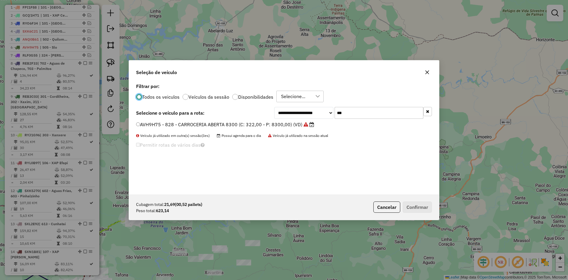
click at [370, 110] on input "***" at bounding box center [379, 113] width 89 height 12
type input "****"
click at [198, 125] on label "REB4C53 - 700 - TOCO BAU 8000 (C: 322,00 - P: 8000,00) (VD)" at bounding box center [210, 124] width 148 height 7
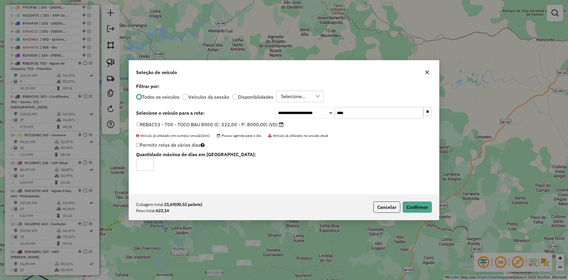
click at [442, 212] on div "**********" at bounding box center [284, 140] width 568 height 280
click at [425, 210] on button "Confirmar" at bounding box center [417, 206] width 29 height 11
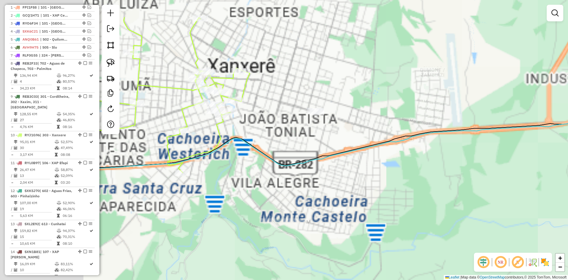
drag, startPoint x: 206, startPoint y: 171, endPoint x: 351, endPoint y: 219, distance: 152.7
click at [351, 219] on div "Janela de atendimento Grade de atendimento Capacidade Transportadoras Veículos …" at bounding box center [284, 140] width 568 height 280
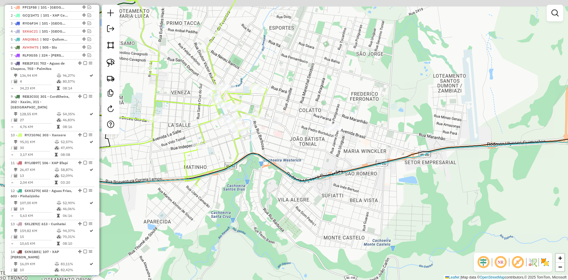
drag, startPoint x: 313, startPoint y: 171, endPoint x: 318, endPoint y: 195, distance: 24.4
click at [318, 201] on div "Janela de atendimento Grade de atendimento Capacidade Transportadoras Veículos …" at bounding box center [284, 140] width 568 height 280
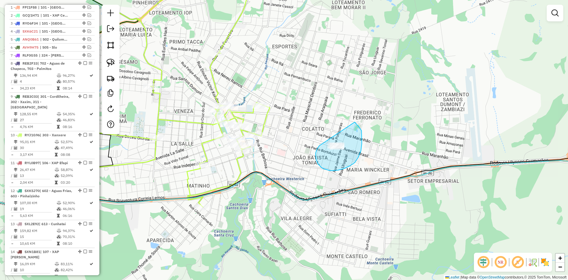
drag, startPoint x: 322, startPoint y: 167, endPoint x: 336, endPoint y: 121, distance: 48.7
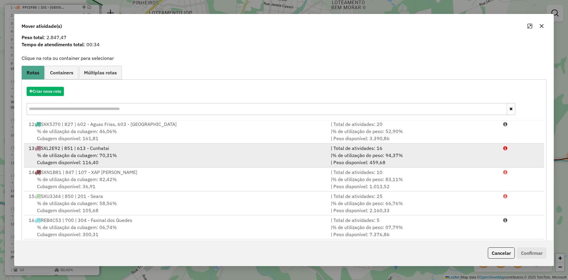
scroll to position [28, 0]
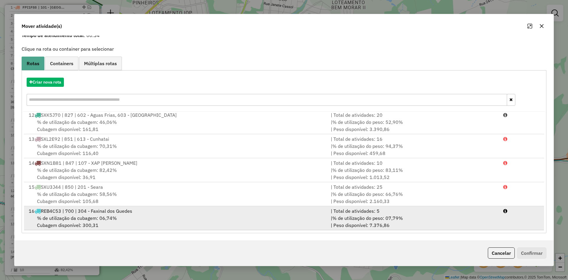
click at [137, 210] on div "16 REB4C53 | 700 | 304 - Faxinal dos Guedes" at bounding box center [176, 210] width 302 height 7
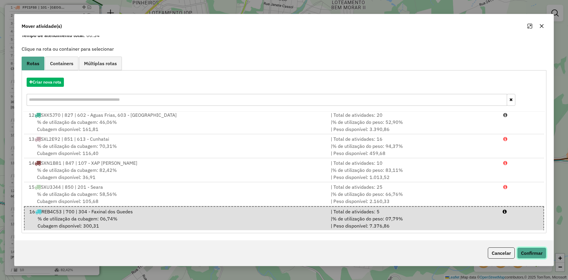
click at [536, 251] on button "Confirmar" at bounding box center [531, 252] width 29 height 11
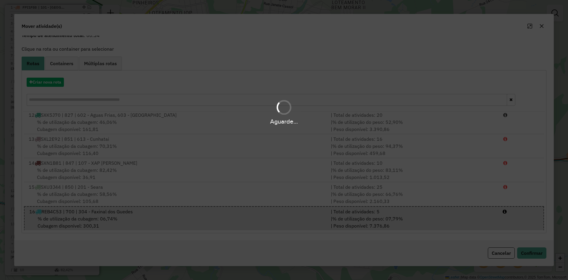
scroll to position [0, 0]
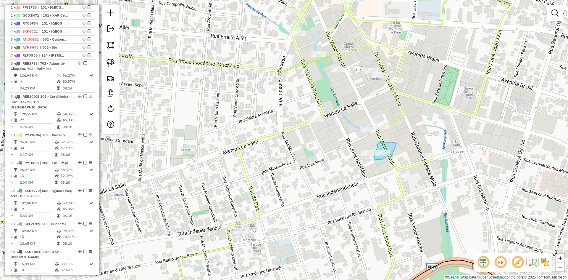
drag, startPoint x: 391, startPoint y: 142, endPoint x: 395, endPoint y: 157, distance: 15.4
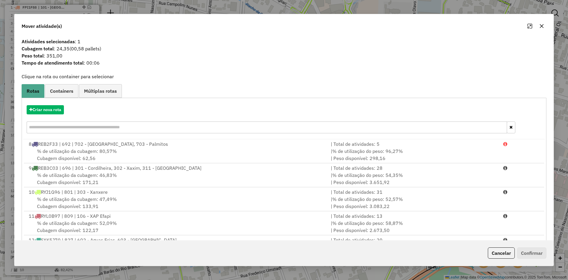
click at [546, 28] on button "button" at bounding box center [541, 25] width 9 height 9
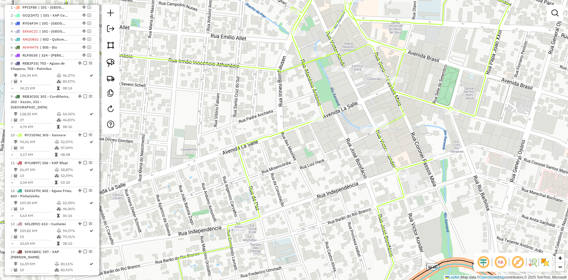
click at [400, 72] on icon at bounding box center [226, 140] width 566 height 336
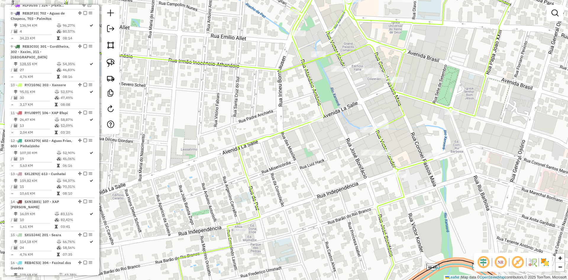
select select "**********"
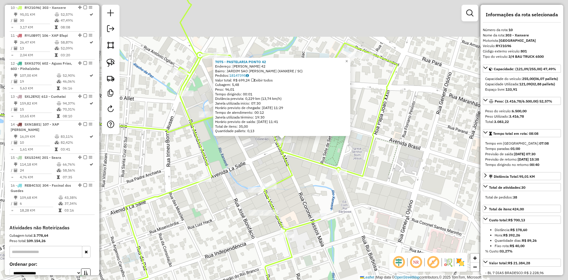
scroll to position [364, 0]
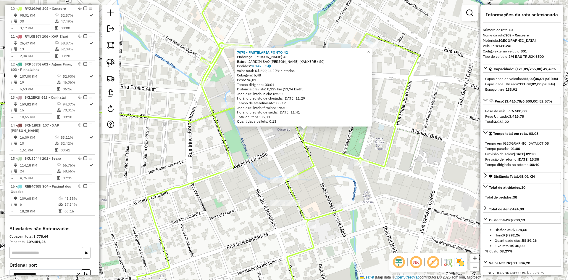
drag, startPoint x: 362, startPoint y: 199, endPoint x: 399, endPoint y: 180, distance: 41.9
click at [399, 180] on div "7075 - PASTELARIA PONTO 42 Endereço: [PERSON_NAME] 42 Bairro: JARDIM SAO [PERSO…" at bounding box center [284, 140] width 568 height 280
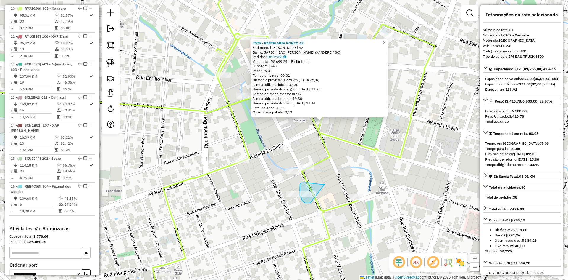
drag, startPoint x: 321, startPoint y: 184, endPoint x: 324, endPoint y: 196, distance: 12.2
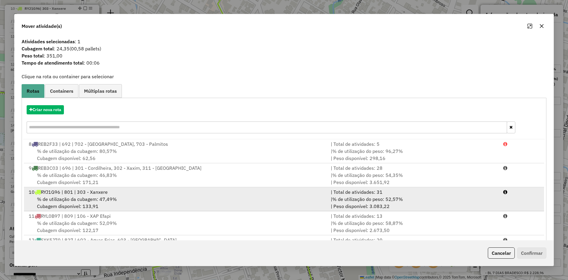
click at [162, 197] on div "% de utilização da cubagem: 47,49% Cubagem disponível: 133,91" at bounding box center [176, 202] width 302 height 14
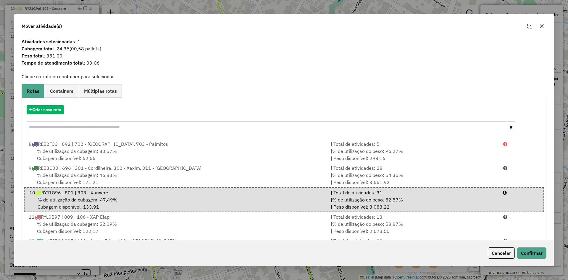
click at [523, 247] on div "Cancelar Confirmar" at bounding box center [516, 252] width 61 height 11
click at [535, 256] on button "Confirmar" at bounding box center [531, 252] width 29 height 11
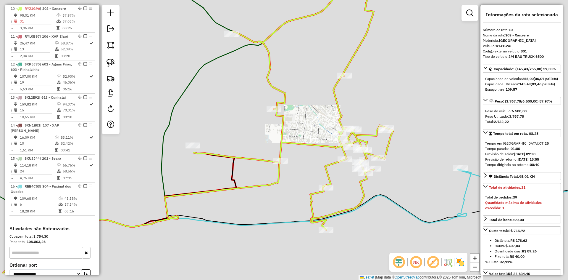
drag, startPoint x: 424, startPoint y: 202, endPoint x: 400, endPoint y: 172, distance: 37.9
click at [400, 172] on div "Janela de atendimento Grade de atendimento Capacidade Transportadoras Veículos …" at bounding box center [284, 140] width 568 height 280
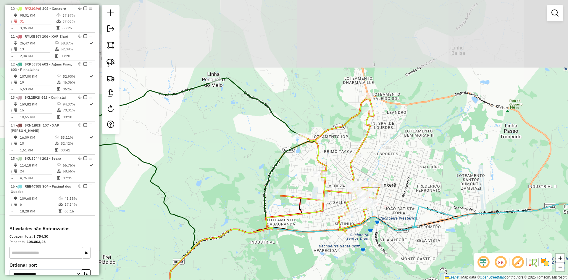
drag, startPoint x: 411, startPoint y: 155, endPoint x: 393, endPoint y: 190, distance: 39.7
click at [393, 190] on div "Janela de atendimento Grade de atendimento Capacidade Transportadoras Veículos …" at bounding box center [284, 140] width 568 height 280
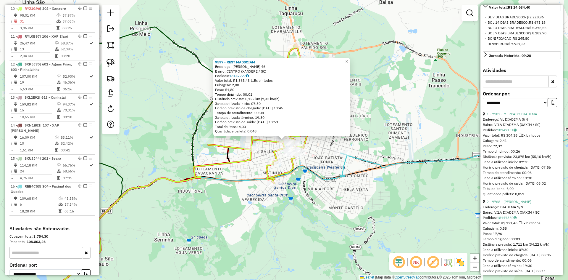
scroll to position [266, 0]
click at [521, 107] on select "**********" at bounding box center [515, 102] width 65 height 9
select select "*********"
click at [483, 107] on select "**********" at bounding box center [515, 102] width 65 height 9
click at [550, 104] on icon "button" at bounding box center [552, 102] width 4 height 4
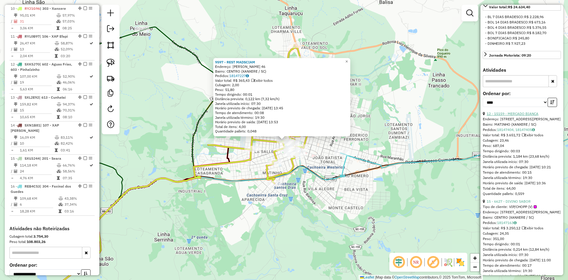
click at [518, 116] on link "12 - 15159 - MERCADO BIANCA" at bounding box center [513, 113] width 52 height 4
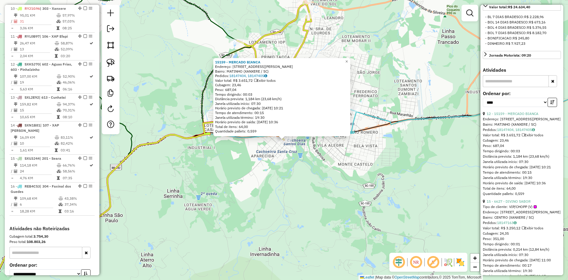
click at [355, 187] on div "15159 - MERCADO [PERSON_NAME]: [STREET_ADDRESS][PERSON_NAME] Pedidos: 18147404,…" at bounding box center [284, 140] width 568 height 280
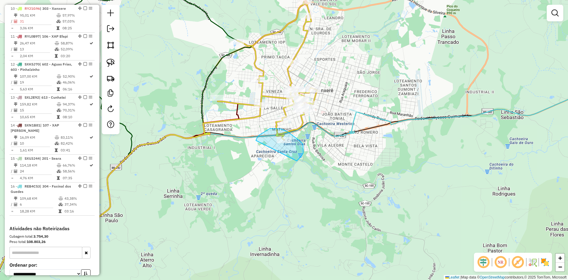
drag, startPoint x: 299, startPoint y: 159, endPoint x: 256, endPoint y: 141, distance: 46.2
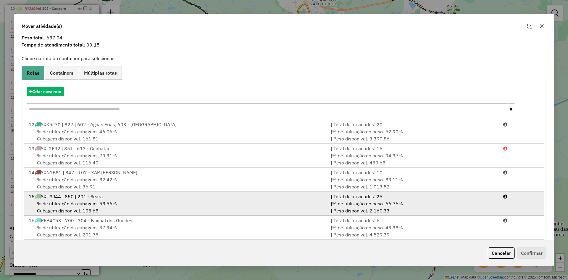
scroll to position [28, 0]
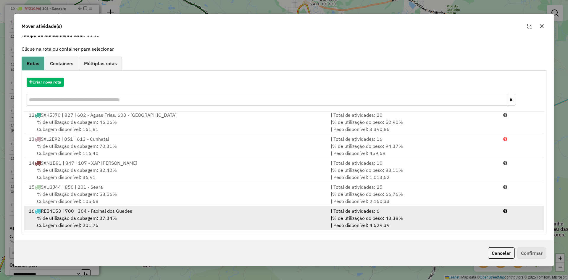
click at [148, 211] on div "16 REB4C53 | 700 | 304 - Faxinal dos Guedes" at bounding box center [176, 210] width 302 height 7
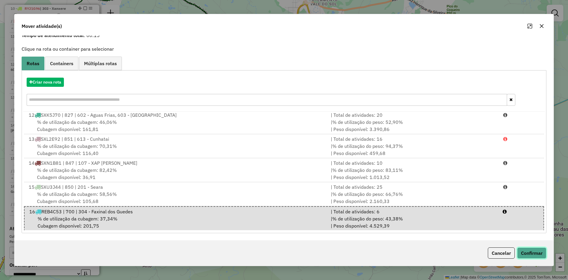
click at [533, 250] on button "Confirmar" at bounding box center [531, 252] width 29 height 11
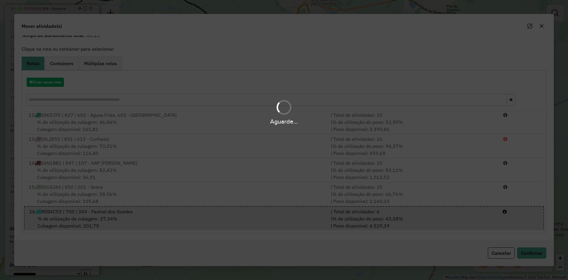
scroll to position [0, 0]
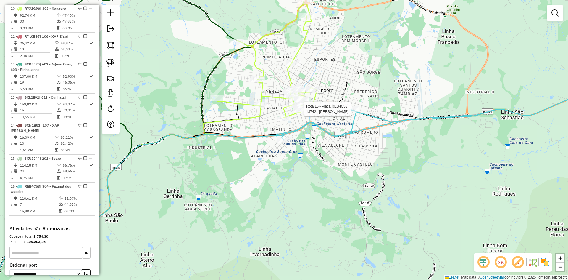
select select "*********"
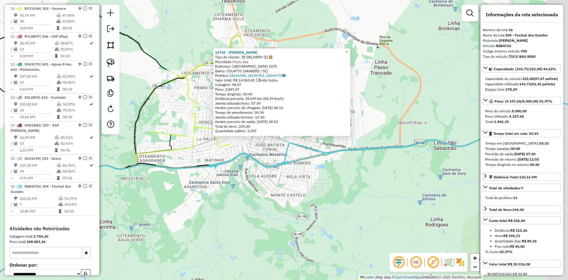
scroll to position [421, 0]
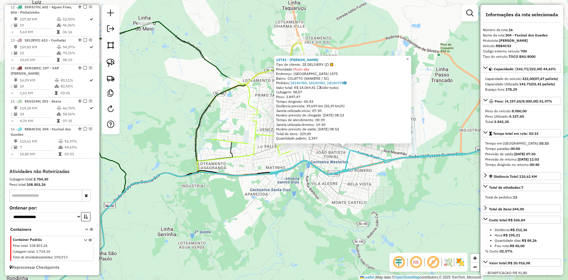
drag, startPoint x: 372, startPoint y: 175, endPoint x: 398, endPoint y: 178, distance: 26.2
click at [398, 178] on div "13742 - [PERSON_NAME] Tipo de cliente: ZE DELIVERY (Z) Prioridade: Muito alta E…" at bounding box center [284, 140] width 568 height 280
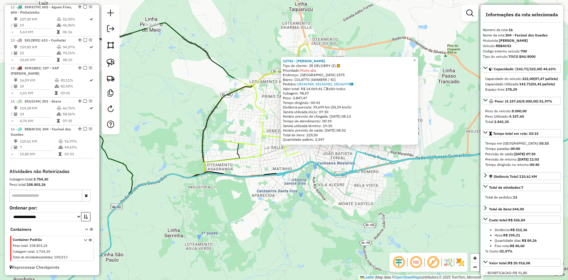
click at [363, 185] on div "13742 - [PERSON_NAME] Tipo de cliente: ZE DELIVERY (Z) Prioridade: Muito alta E…" at bounding box center [284, 140] width 568 height 280
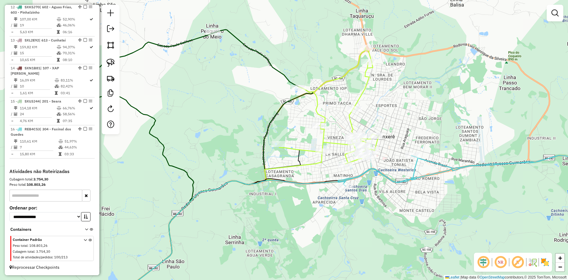
drag, startPoint x: 340, startPoint y: 186, endPoint x: 406, endPoint y: 193, distance: 66.4
click at [421, 194] on div "Janela de atendimento Grade de atendimento Capacidade Transportadoras Veículos …" at bounding box center [284, 140] width 568 height 280
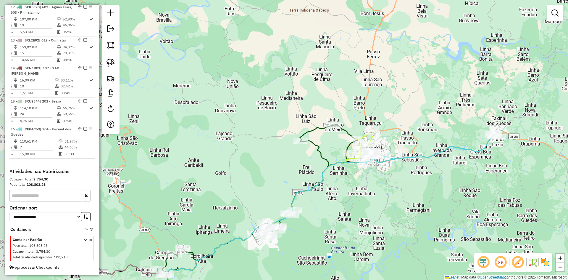
drag, startPoint x: 301, startPoint y: 198, endPoint x: 336, endPoint y: 174, distance: 42.6
click at [336, 174] on div "Janela de atendimento Grade de atendimento Capacidade Transportadoras Veículos …" at bounding box center [284, 140] width 568 height 280
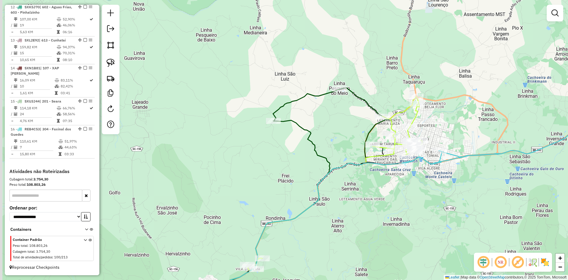
drag, startPoint x: 339, startPoint y: 168, endPoint x: 348, endPoint y: 185, distance: 18.8
click at [348, 185] on div "Janela de atendimento Grade de atendimento Capacidade Transportadoras Veículos …" at bounding box center [284, 140] width 568 height 280
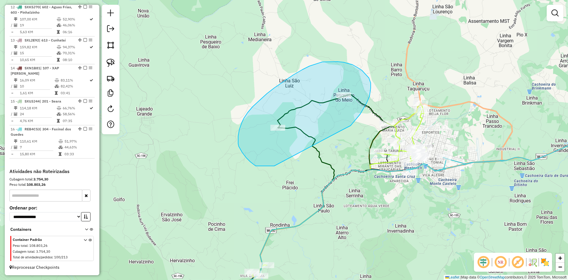
drag, startPoint x: 341, startPoint y: 130, endPoint x: 274, endPoint y: 166, distance: 75.3
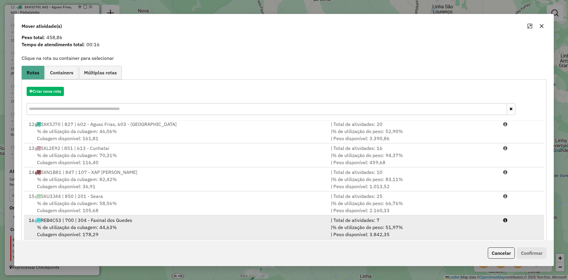
scroll to position [28, 0]
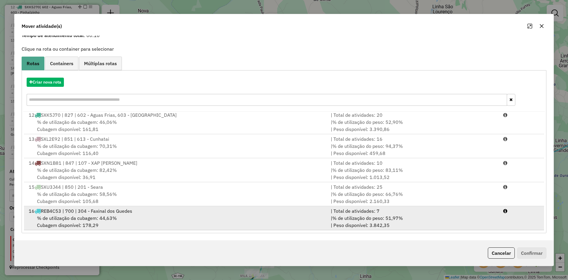
click at [157, 218] on div "% de utilização da cubagem: 44,63% Cubagem disponível: 178,29" at bounding box center [176, 221] width 302 height 14
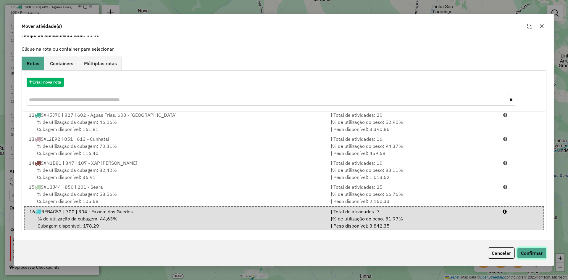
click at [535, 250] on button "Confirmar" at bounding box center [531, 252] width 29 height 11
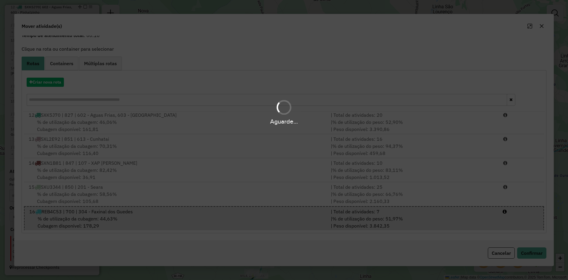
scroll to position [0, 0]
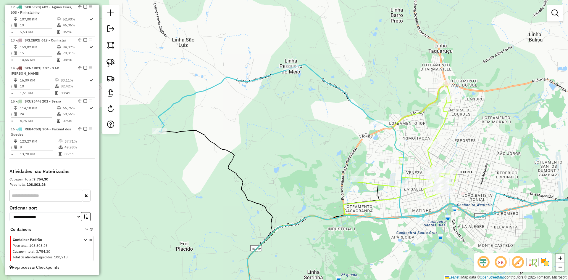
drag, startPoint x: 352, startPoint y: 137, endPoint x: 397, endPoint y: 120, distance: 48.3
click at [397, 120] on div "Janela de atendimento Grade de atendimento Capacidade Transportadoras Veículos …" at bounding box center [284, 140] width 568 height 280
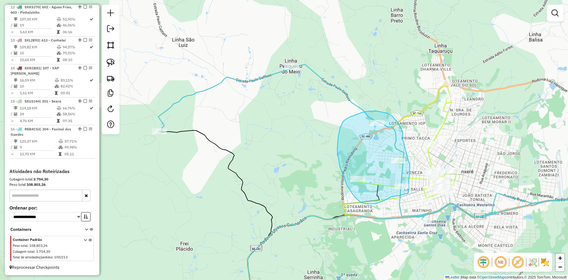
drag, startPoint x: 402, startPoint y: 138, endPoint x: 409, endPoint y: 161, distance: 23.9
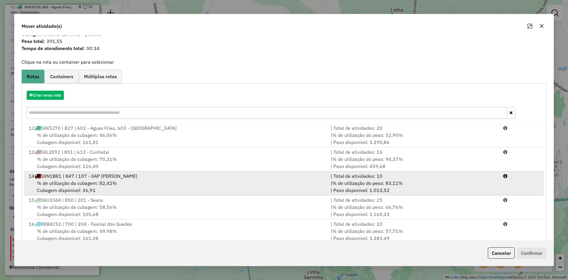
scroll to position [28, 0]
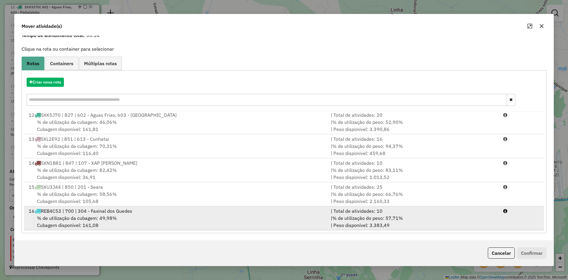
click at [162, 212] on div "16 REB4C53 | 700 | 304 - Faxinal dos Guedes" at bounding box center [176, 210] width 302 height 7
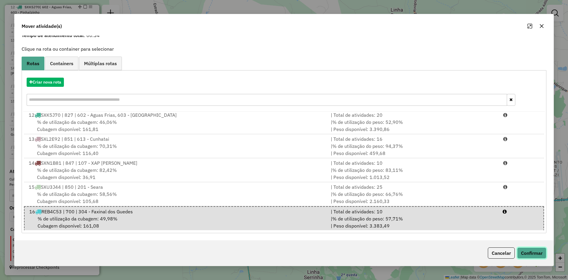
click at [530, 256] on button "Confirmar" at bounding box center [531, 252] width 29 height 11
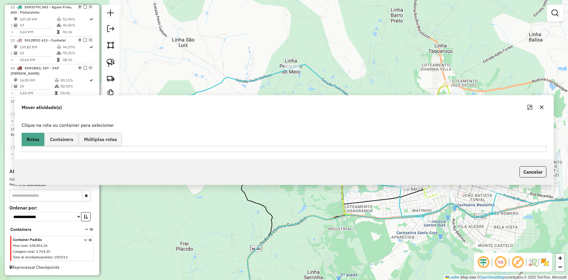
scroll to position [0, 0]
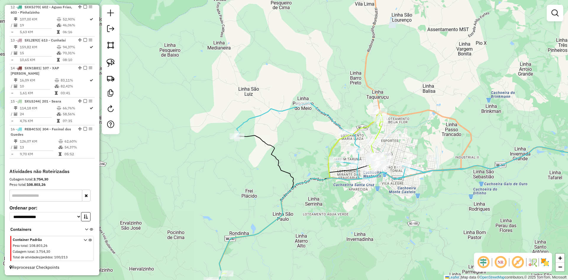
drag, startPoint x: 466, startPoint y: 209, endPoint x: 385, endPoint y: 185, distance: 85.1
click at [402, 196] on div "Janela de atendimento Grade de atendimento Capacidade Transportadoras Veículos …" at bounding box center [284, 140] width 568 height 280
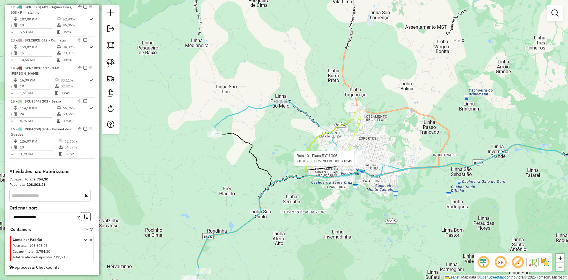
select select "*********"
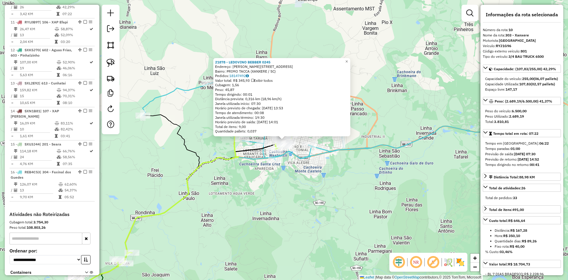
scroll to position [364, 0]
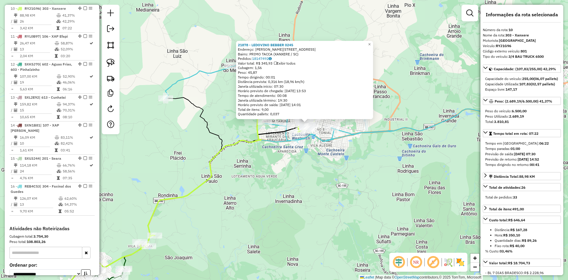
drag, startPoint x: 378, startPoint y: 174, endPoint x: 379, endPoint y: 171, distance: 3.6
click at [379, 171] on div "21878 - LEDOVINO BEBBER 0245 Endereço: [PERSON_NAME] 464 Bairro: PRIMO TACCA (X…" at bounding box center [284, 140] width 568 height 280
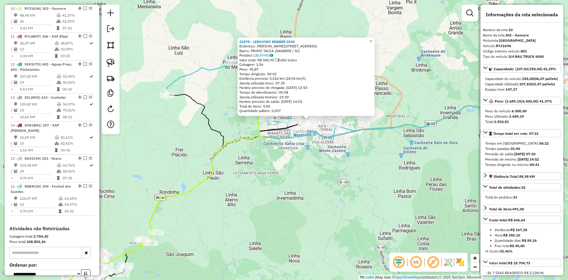
click at [377, 171] on div "21878 - LEDOVINO BEBBER 0245 Endereço: [PERSON_NAME] 464 Bairro: PRIMO TACCA (X…" at bounding box center [284, 140] width 568 height 280
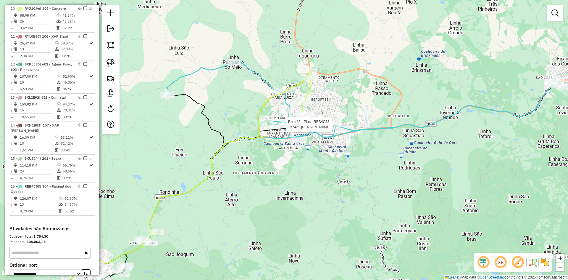
select select "*********"
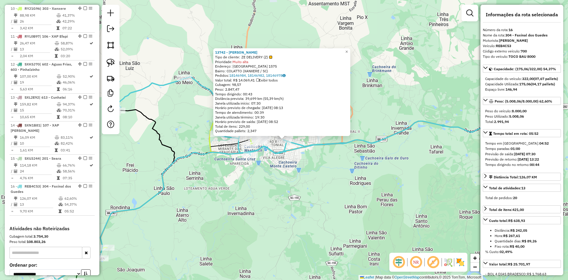
scroll to position [421, 0]
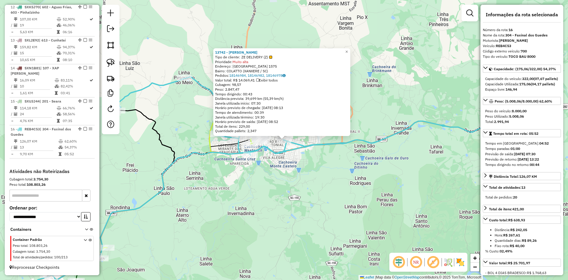
click at [291, 185] on div "Rota 10 - Placa RYJ1G96 3165 - CENTER HOTEL 13742 - [PERSON_NAME] Tipo de clien…" at bounding box center [284, 140] width 568 height 280
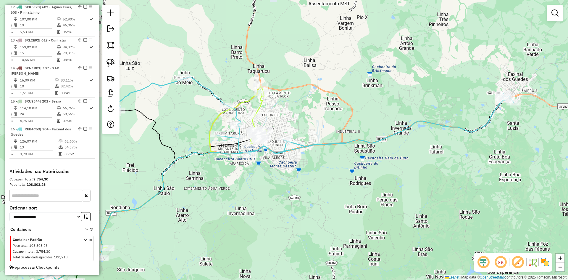
select select "*********"
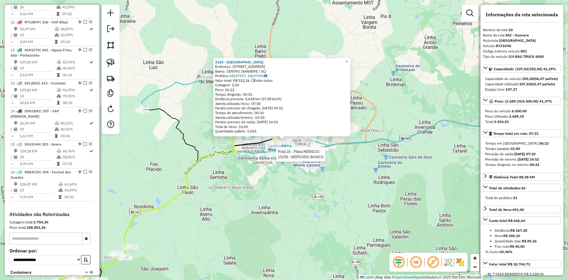
scroll to position [364, 0]
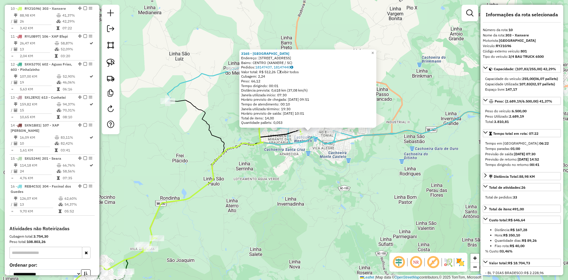
drag, startPoint x: 301, startPoint y: 197, endPoint x: 352, endPoint y: 180, distance: 53.3
click at [352, 180] on div "3165 - CENTER [GEOGRAPHIC_DATA]: [STREET_ADDRESS] Bairro: [GEOGRAPHIC_DATA] ([G…" at bounding box center [284, 140] width 568 height 280
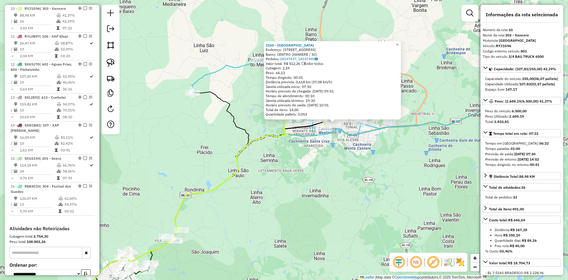
click at [346, 181] on div "3165 - CENTER [GEOGRAPHIC_DATA]: [STREET_ADDRESS] Bairro: [GEOGRAPHIC_DATA] ([G…" at bounding box center [284, 140] width 568 height 280
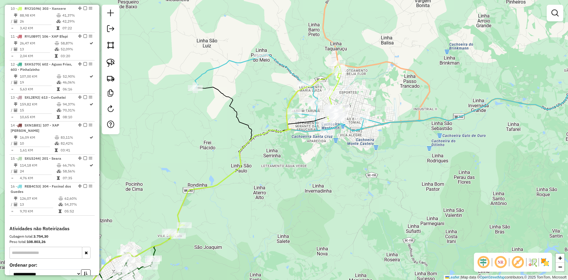
drag, startPoint x: 335, startPoint y: 183, endPoint x: 352, endPoint y: 165, distance: 25.1
click at [350, 167] on div "Janela de atendimento Grade de atendimento Capacidade Transportadoras Veículos …" at bounding box center [284, 140] width 568 height 280
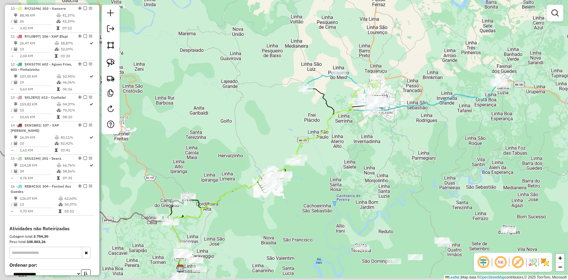
drag, startPoint x: 338, startPoint y: 180, endPoint x: 362, endPoint y: 150, distance: 38.1
click at [362, 150] on div "Janela de atendimento Grade de atendimento Capacidade Transportadoras Veículos …" at bounding box center [284, 140] width 568 height 280
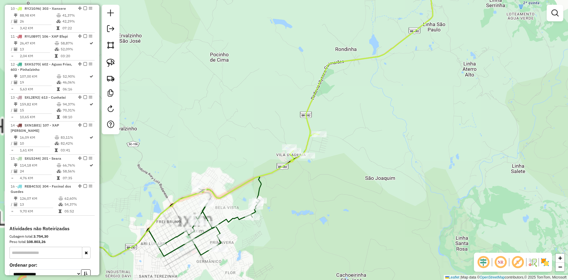
drag, startPoint x: 312, startPoint y: 163, endPoint x: 345, endPoint y: 168, distance: 33.2
click at [345, 168] on div "Janela de atendimento Grade de atendimento Capacidade Transportadoras Veículos …" at bounding box center [284, 140] width 568 height 280
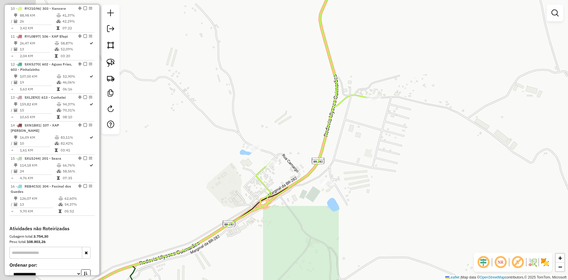
drag, startPoint x: 315, startPoint y: 154, endPoint x: 334, endPoint y: 154, distance: 19.5
click at [365, 162] on div "Janela de atendimento Grade de atendimento Capacidade Transportadoras Veículos …" at bounding box center [284, 140] width 568 height 280
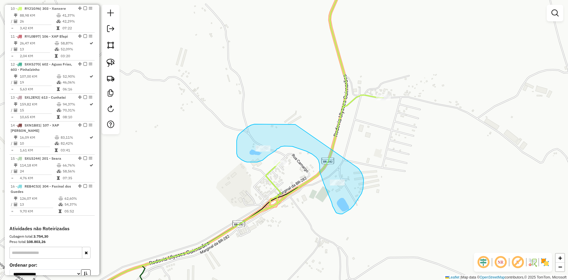
drag, startPoint x: 295, startPoint y: 124, endPoint x: 357, endPoint y: 167, distance: 74.8
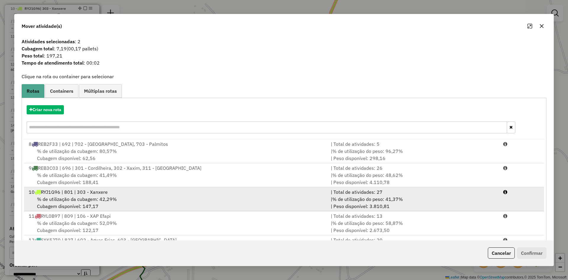
click at [185, 192] on div "10 RYJ1G96 | 801 | 303 - Xanxere" at bounding box center [176, 191] width 302 height 7
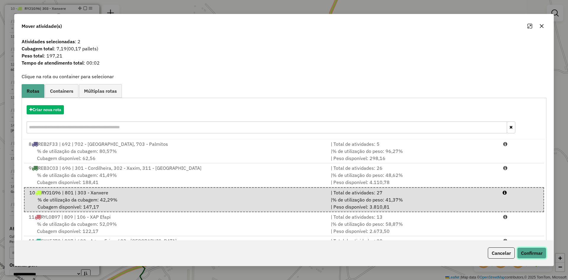
click at [529, 248] on button "Confirmar" at bounding box center [531, 252] width 29 height 11
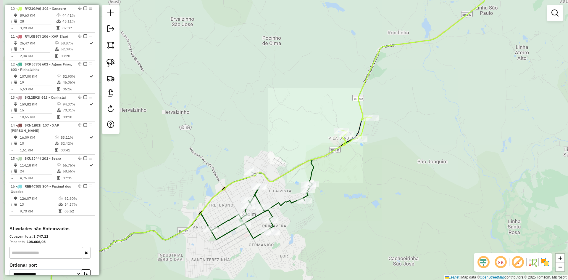
drag, startPoint x: 412, startPoint y: 92, endPoint x: 391, endPoint y: 152, distance: 63.9
click at [391, 152] on div "Janela de atendimento Grade de atendimento Capacidade Transportadoras Veículos …" at bounding box center [284, 140] width 568 height 280
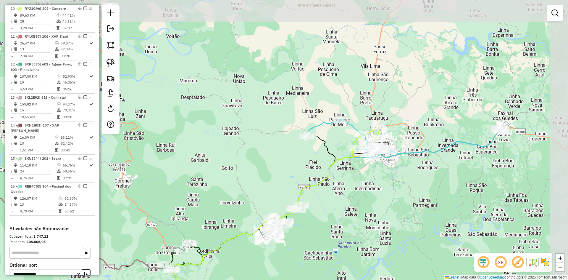
drag, startPoint x: 427, startPoint y: 139, endPoint x: 349, endPoint y: 183, distance: 90.3
click at [349, 183] on div "Janela de atendimento Grade de atendimento Capacidade Transportadoras Veículos …" at bounding box center [284, 140] width 568 height 280
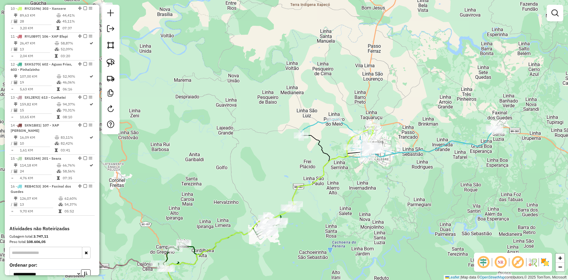
drag, startPoint x: 416, startPoint y: 177, endPoint x: 271, endPoint y: 159, distance: 145.9
click at [271, 159] on div "Janela de atendimento Grade de atendimento Capacidade Transportadoras Veículos …" at bounding box center [284, 140] width 568 height 280
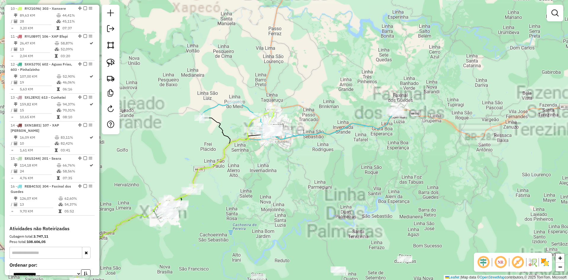
drag, startPoint x: 270, startPoint y: 162, endPoint x: 295, endPoint y: 156, distance: 26.2
click at [295, 156] on div "Janela de atendimento Grade de atendimento Capacidade Transportadoras Veículos …" at bounding box center [284, 140] width 568 height 280
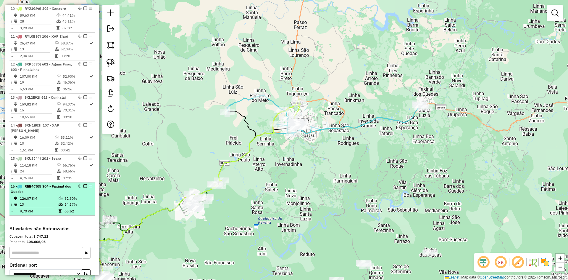
click at [85, 187] on em at bounding box center [85, 186] width 4 height 4
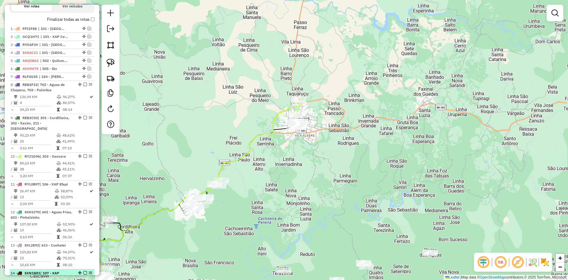
scroll to position [216, 0]
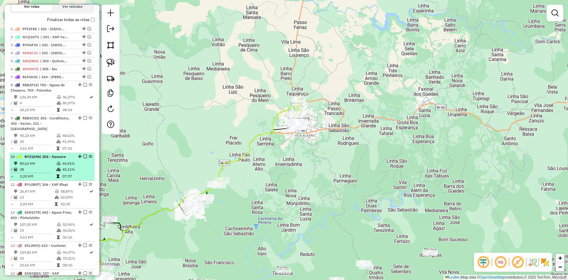
click at [83, 157] on em at bounding box center [85, 156] width 4 height 4
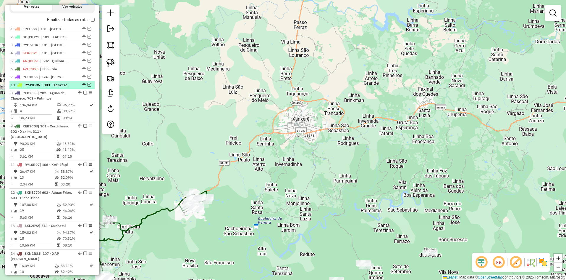
drag, startPoint x: 83, startPoint y: 156, endPoint x: 77, endPoint y: 93, distance: 63.3
drag, startPoint x: 251, startPoint y: 142, endPoint x: 354, endPoint y: 74, distance: 123.5
click at [353, 74] on div "Janela de atendimento Grade de atendimento Capacidade Transportadoras Veículos …" at bounding box center [284, 140] width 568 height 280
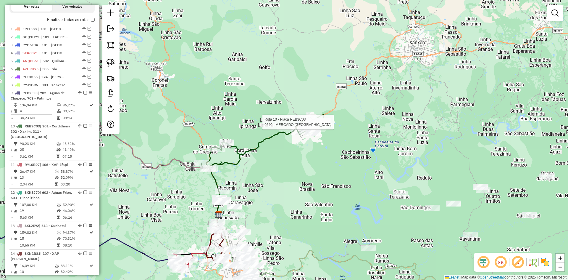
select select "*********"
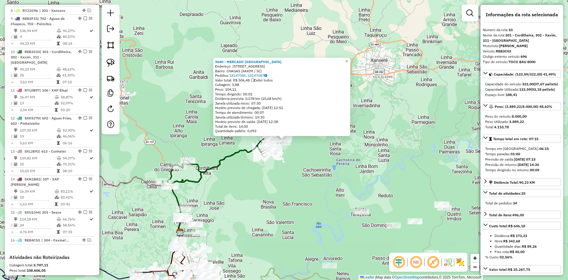
scroll to position [339, 0]
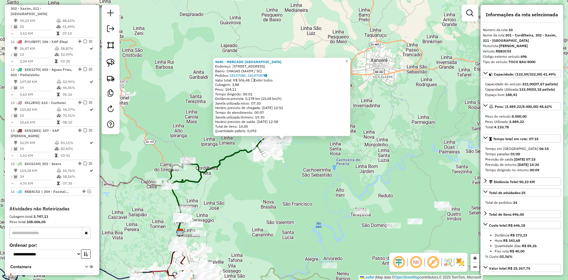
click at [253, 180] on div "9640 - MERCADO [GEOGRAPHIC_DATA] Endereço: [STREET_ADDRESS] [GEOGRAPHIC_DATA]: …" at bounding box center [284, 140] width 568 height 280
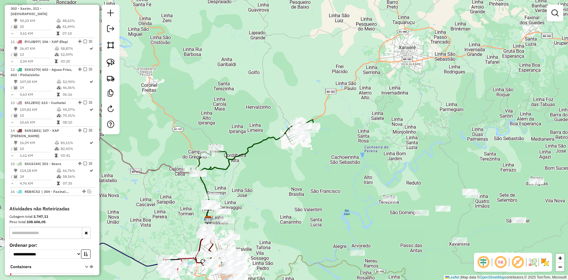
drag, startPoint x: 238, startPoint y: 189, endPoint x: 314, endPoint y: 149, distance: 85.6
click at [313, 150] on div "Janela de atendimento Grade de atendimento Capacidade Transportadoras Veículos …" at bounding box center [284, 140] width 568 height 280
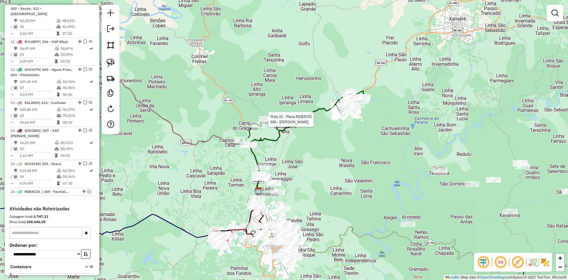
select select "*********"
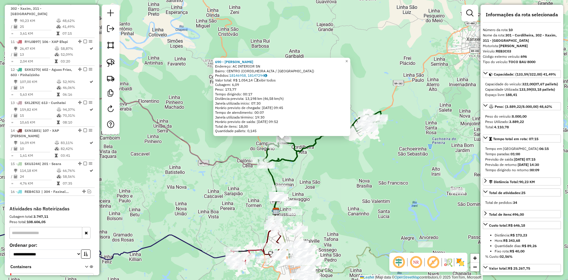
click at [322, 169] on div "690 - [PERSON_NAME]: AC INTERIOR SN Bairro: [GEOGRAPHIC_DATA] ([GEOGRAPHIC_DATA…" at bounding box center [284, 140] width 568 height 280
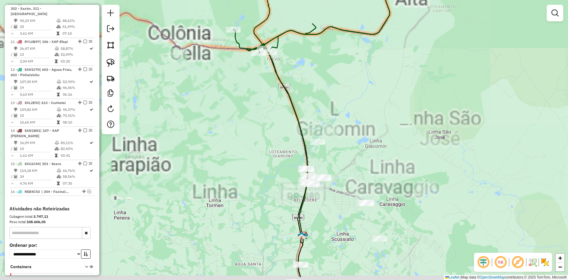
drag, startPoint x: 370, startPoint y: 174, endPoint x: 371, endPoint y: 143, distance: 31.4
click at [370, 144] on div "Janela de atendimento Grade de atendimento Capacidade Transportadoras Veículos …" at bounding box center [284, 140] width 568 height 280
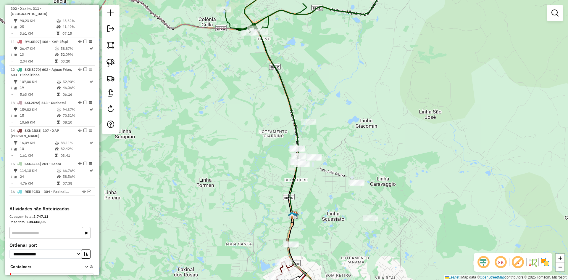
drag, startPoint x: 371, startPoint y: 137, endPoint x: 346, endPoint y: 122, distance: 28.8
click at [348, 122] on div "Janela de atendimento Grade de atendimento Capacidade Transportadoras Veículos …" at bounding box center [284, 140] width 568 height 280
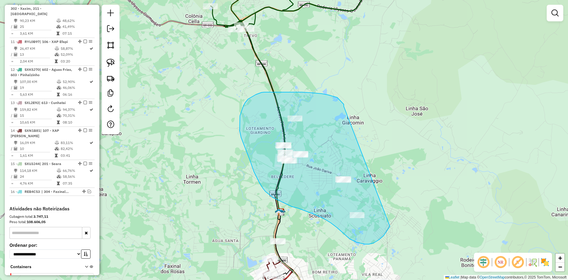
drag, startPoint x: 344, startPoint y: 104, endPoint x: 386, endPoint y: 176, distance: 83.0
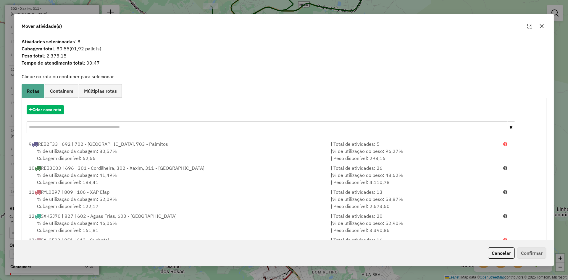
click at [539, 27] on icon "button" at bounding box center [541, 26] width 5 height 5
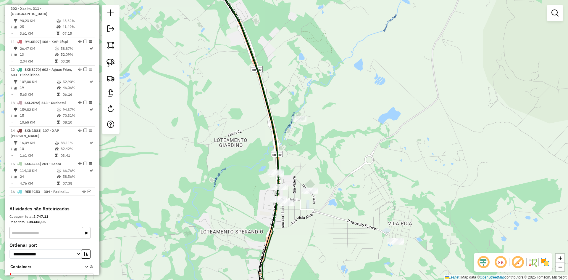
drag, startPoint x: 303, startPoint y: 88, endPoint x: 302, endPoint y: 83, distance: 5.2
click at [303, 83] on div "Janela de atendimento Grade de atendimento Capacidade Transportadoras Veículos …" at bounding box center [284, 140] width 568 height 280
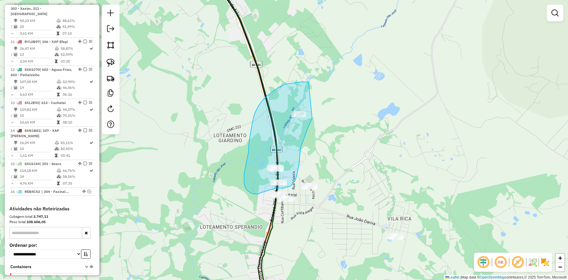
drag, startPoint x: 292, startPoint y: 83, endPoint x: 317, endPoint y: 104, distance: 32.6
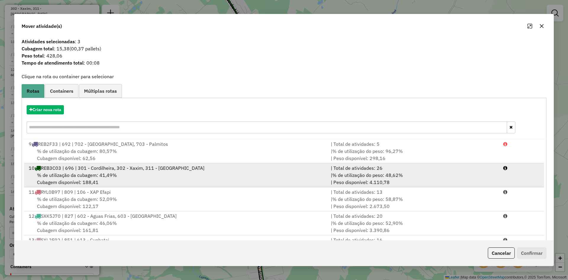
click at [172, 173] on div "% de utilização da cubagem: 41,49% Cubagem disponível: 188,41" at bounding box center [176, 178] width 302 height 14
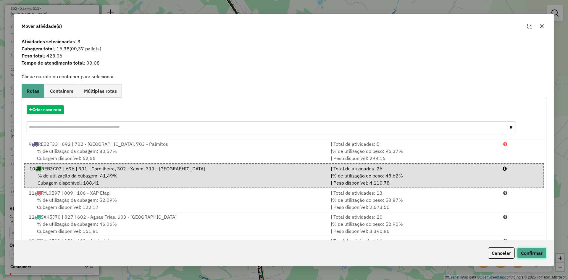
click at [537, 251] on button "Confirmar" at bounding box center [531, 252] width 29 height 11
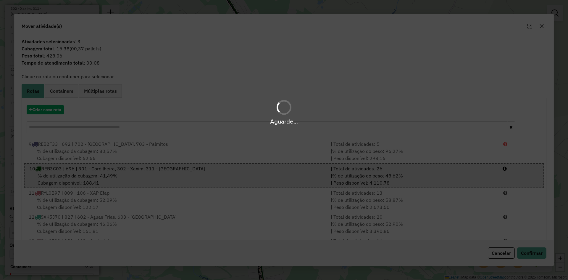
scroll to position [46, 0]
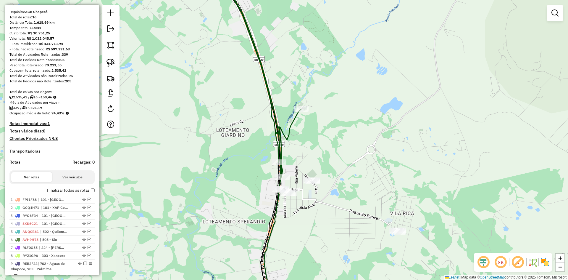
drag, startPoint x: 303, startPoint y: 156, endPoint x: 310, endPoint y: 121, distance: 35.2
click at [310, 122] on div "Janela de atendimento Grade de atendimento Capacidade Transportadoras Veículos …" at bounding box center [284, 140] width 568 height 280
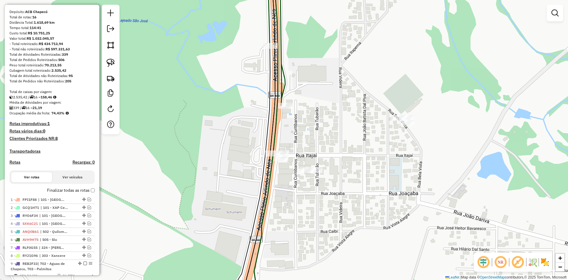
drag, startPoint x: 281, startPoint y: 136, endPoint x: 307, endPoint y: 141, distance: 26.5
click at [313, 141] on div "Janela de atendimento Grade de atendimento Capacidade Transportadoras Veículos …" at bounding box center [284, 140] width 568 height 280
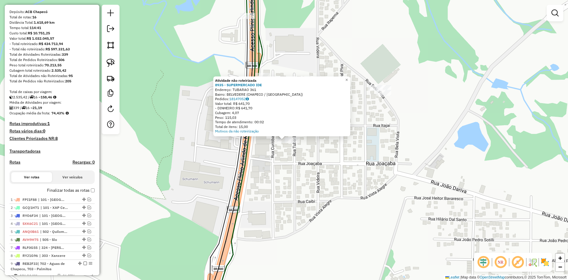
click at [281, 165] on div "Atividade não roteirizada 8935 - SUPERMERCADO IDE Endereço: TUBARAO 361 Bairro:…" at bounding box center [284, 140] width 568 height 280
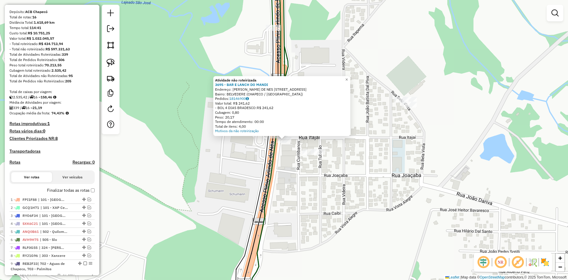
click at [306, 175] on div "Atividade não roteirizada 3695 - BAR E LANCH DO MANDI Endereço: PLINIO ARLINDO …" at bounding box center [284, 140] width 568 height 280
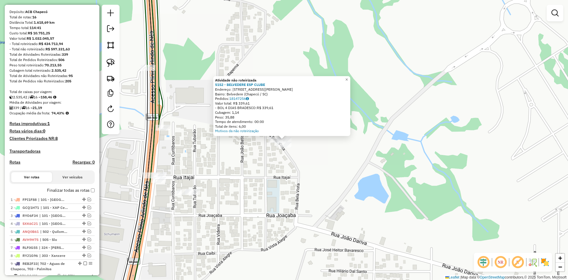
click at [253, 160] on div "Atividade não roteirizada 5152 - BELVEDERE ESP CLUBE Endereço: [STREET_ADDRESS]…" at bounding box center [284, 140] width 568 height 280
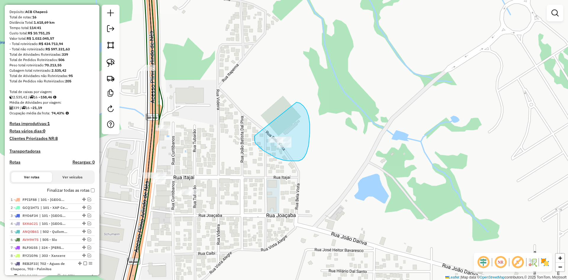
drag, startPoint x: 263, startPoint y: 150, endPoint x: 285, endPoint y: 103, distance: 52.3
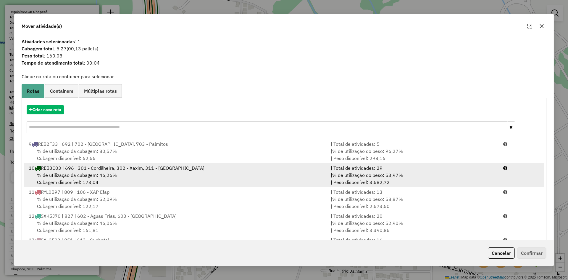
click at [125, 175] on div "% de utilização da cubagem: 46,26% Cubagem disponível: 173,04" at bounding box center [176, 178] width 302 height 14
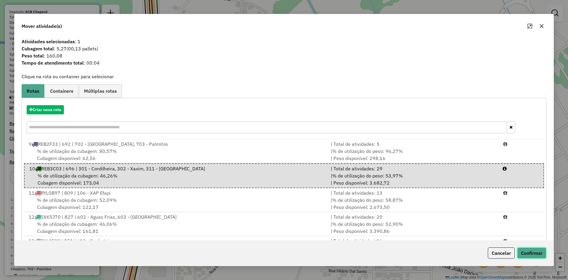
click at [535, 254] on button "Confirmar" at bounding box center [531, 252] width 29 height 11
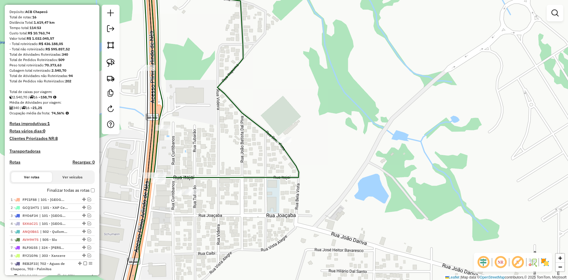
click at [233, 132] on div "Janela de atendimento Grade de atendimento Capacidade Transportadoras Veículos …" at bounding box center [284, 140] width 568 height 280
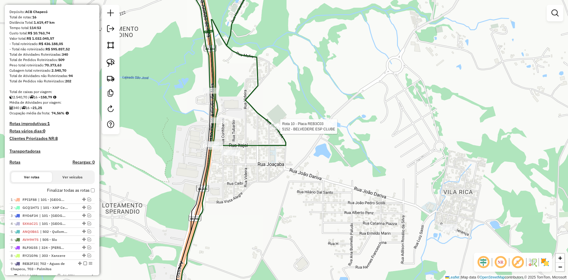
select select "*********"
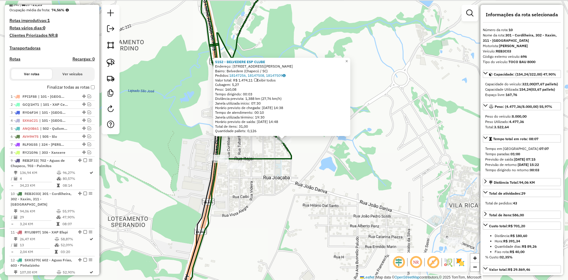
scroll to position [339, 0]
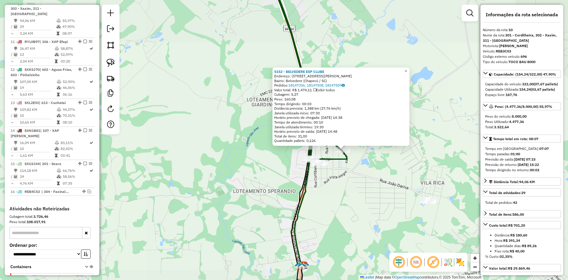
click at [399, 174] on div "5152 - BELVEDERE ESP CLUBE Endereço: Rodovia Plínio Arlindo de Nes, 3303d Bairr…" at bounding box center [284, 140] width 568 height 280
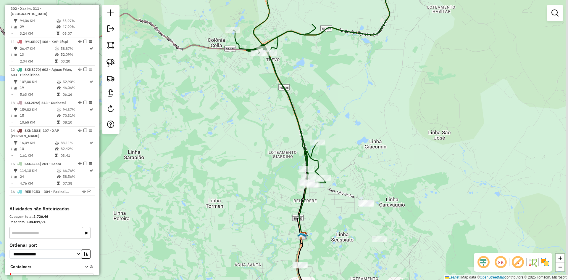
drag, startPoint x: 408, startPoint y: 137, endPoint x: 356, endPoint y: 158, distance: 56.4
click at [354, 159] on div "Janela de atendimento Grade de atendimento Capacidade Transportadoras Veículos …" at bounding box center [284, 140] width 568 height 280
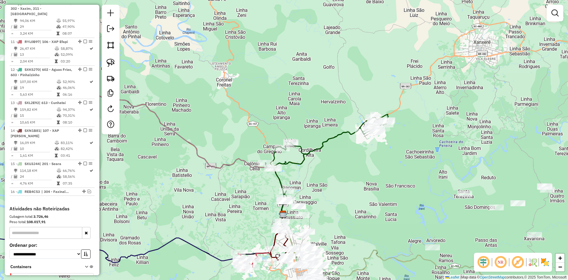
drag, startPoint x: 418, startPoint y: 128, endPoint x: 338, endPoint y: 171, distance: 91.2
click at [337, 172] on div "Janela de atendimento Grade de atendimento Capacidade Transportadoras Veículos …" at bounding box center [284, 140] width 568 height 280
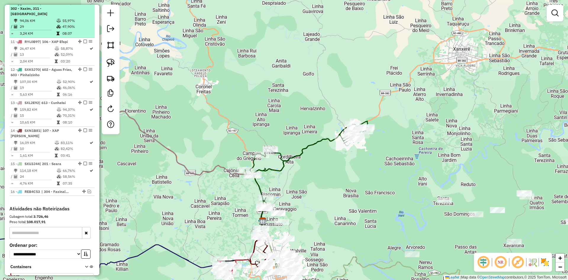
click at [83, 5] on em at bounding box center [85, 3] width 4 height 4
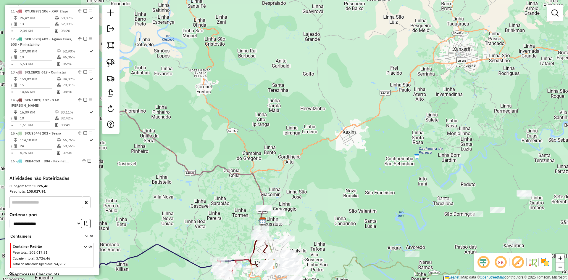
click at [275, 66] on div "Janela de atendimento Grade de atendimento Capacidade Transportadoras Veículos …" at bounding box center [284, 140] width 568 height 280
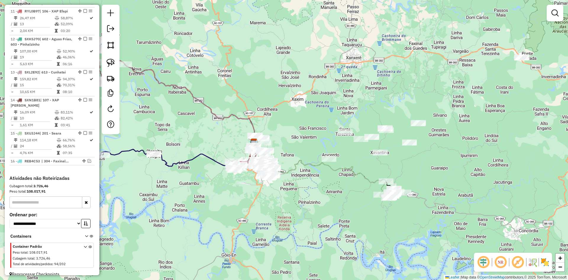
drag, startPoint x: 343, startPoint y: 95, endPoint x: 312, endPoint y: 107, distance: 33.5
click at [312, 107] on div "Janela de atendimento Grade de atendimento Capacidade Transportadoras Veículos …" at bounding box center [284, 140] width 568 height 280
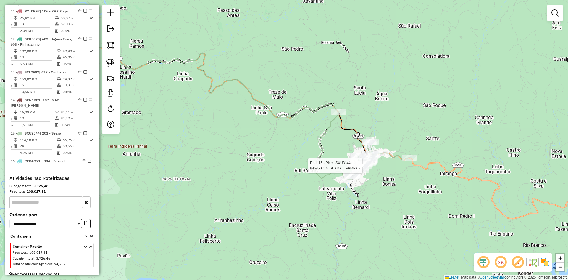
select select "*********"
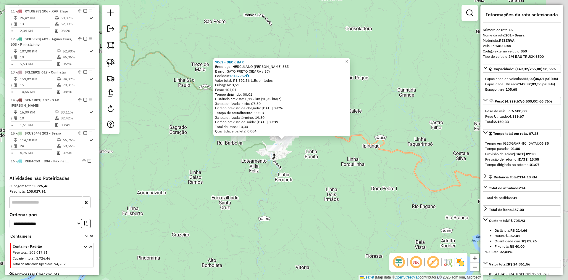
scroll to position [351, 0]
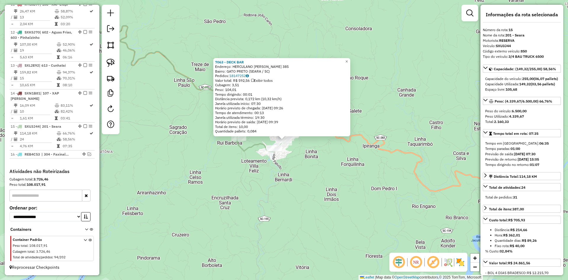
click at [320, 180] on div "7063 - DECK BAR Endereço: HERCULANO [PERSON_NAME] 385 Bairro: GATO PRETO (SEARA…" at bounding box center [284, 140] width 568 height 280
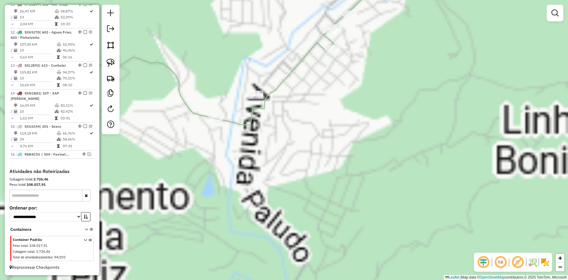
drag, startPoint x: 280, startPoint y: 135, endPoint x: 321, endPoint y: 191, distance: 69.9
click at [321, 191] on div "Janela de atendimento Grade de atendimento Capacidade Transportadoras Veículos …" at bounding box center [284, 140] width 568 height 280
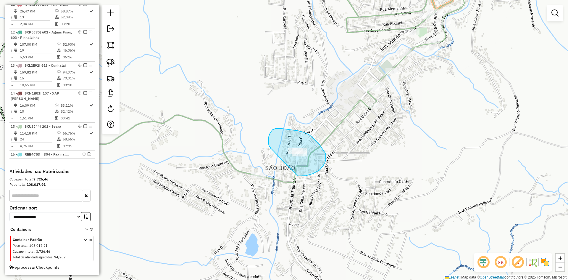
drag, startPoint x: 323, startPoint y: 166, endPoint x: 274, endPoint y: 149, distance: 52.1
